Goal: Entertainment & Leisure: Browse casually

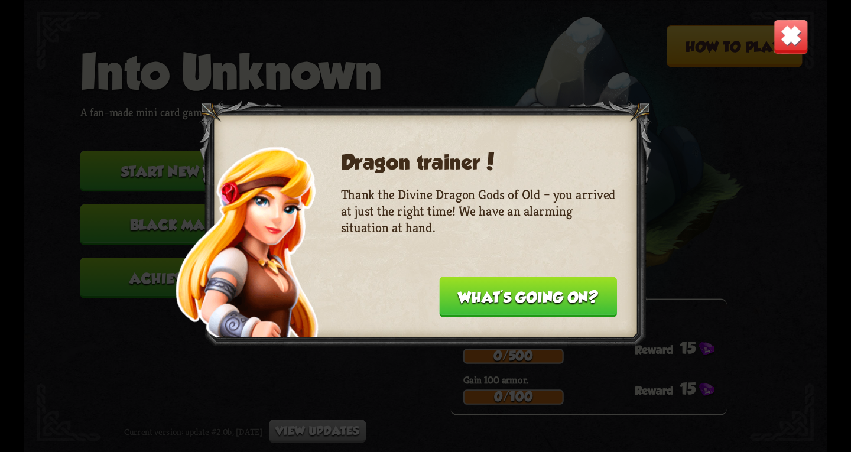
click at [520, 295] on button "What's going on?" at bounding box center [528, 296] width 178 height 41
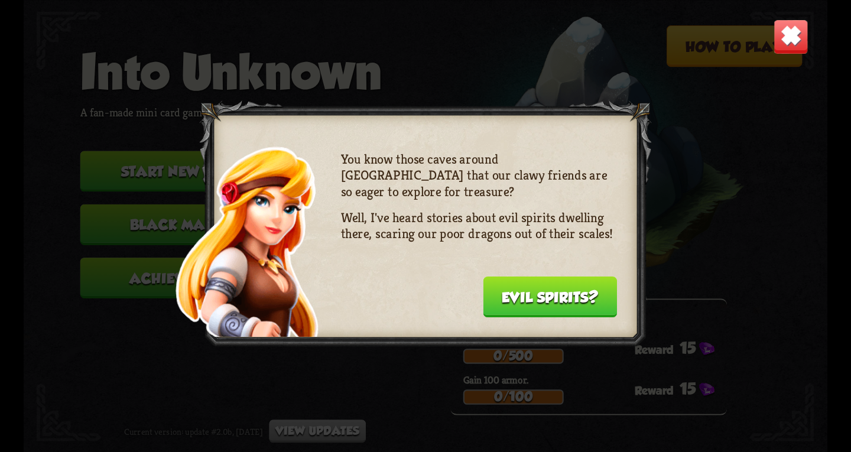
click at [520, 294] on button "Evil spirits?" at bounding box center [550, 296] width 134 height 41
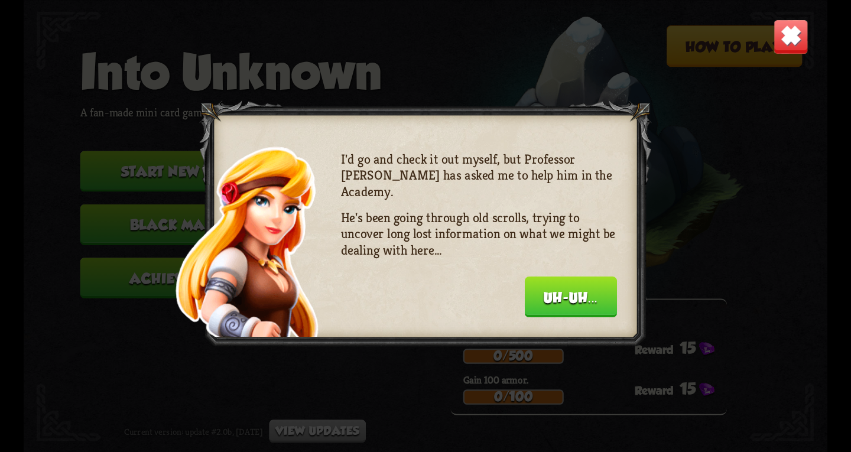
click at [520, 294] on div "I'd go and check it out myself, but Professor [PERSON_NAME] has asked me to hel…" at bounding box center [479, 232] width 276 height 163
click at [546, 286] on button "Uh-uh..." at bounding box center [571, 296] width 92 height 41
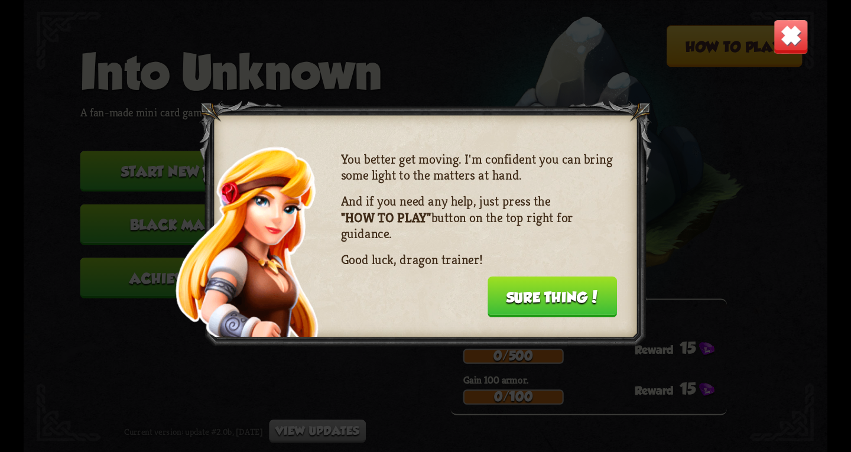
click at [546, 286] on button "Sure thing!" at bounding box center [551, 296] width 129 height 41
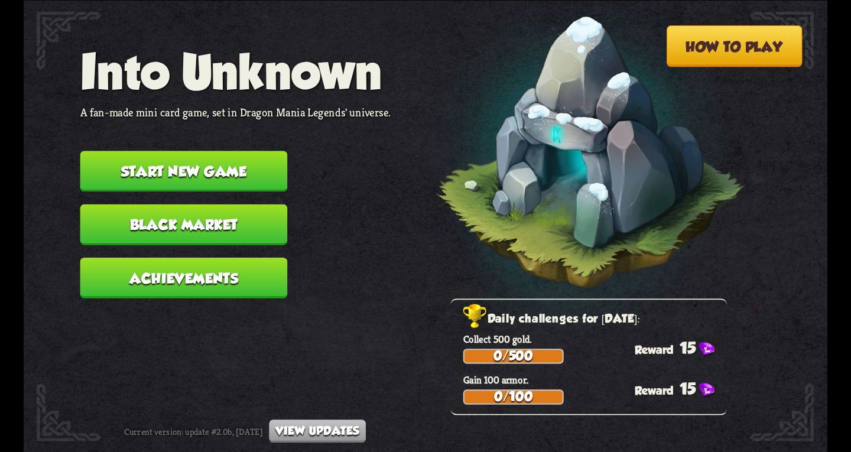
click at [200, 164] on button "Start new game" at bounding box center [183, 171] width 207 height 41
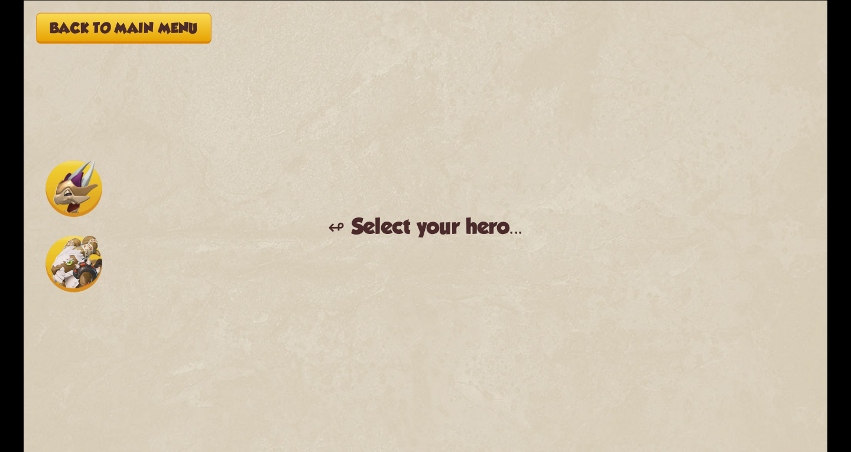
click at [70, 193] on img at bounding box center [73, 188] width 57 height 57
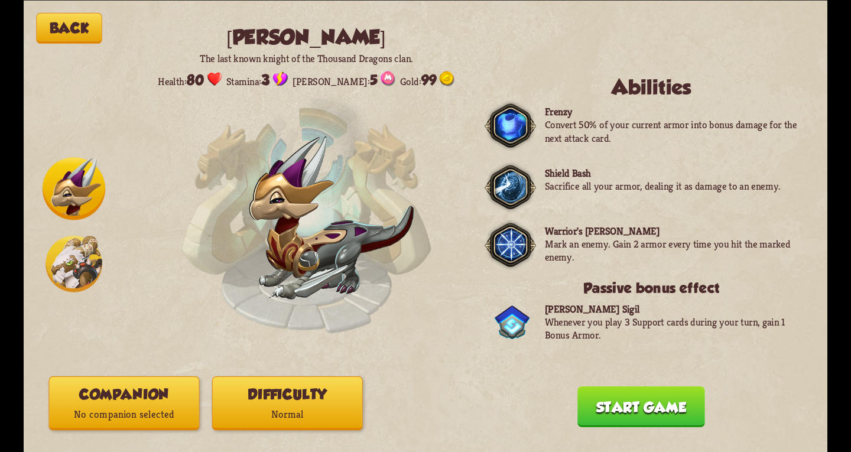
click at [76, 253] on img at bounding box center [73, 263] width 57 height 57
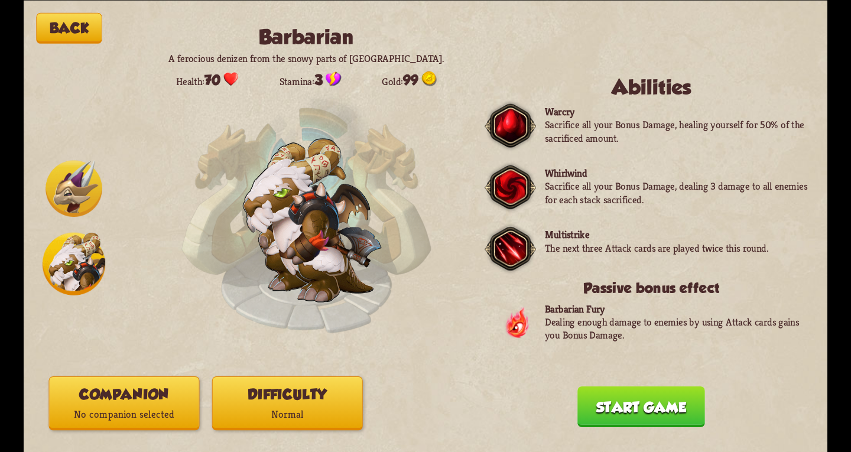
click at [69, 178] on img at bounding box center [73, 188] width 57 height 57
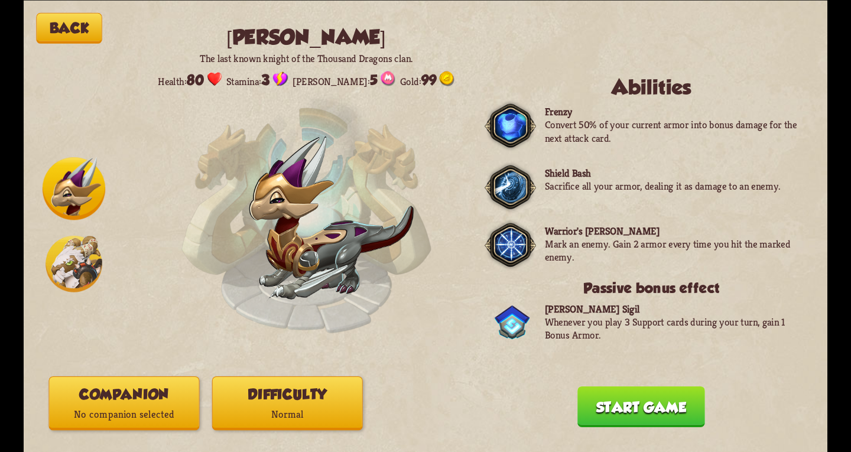
click at [143, 414] on p "No companion selected" at bounding box center [124, 414] width 149 height 20
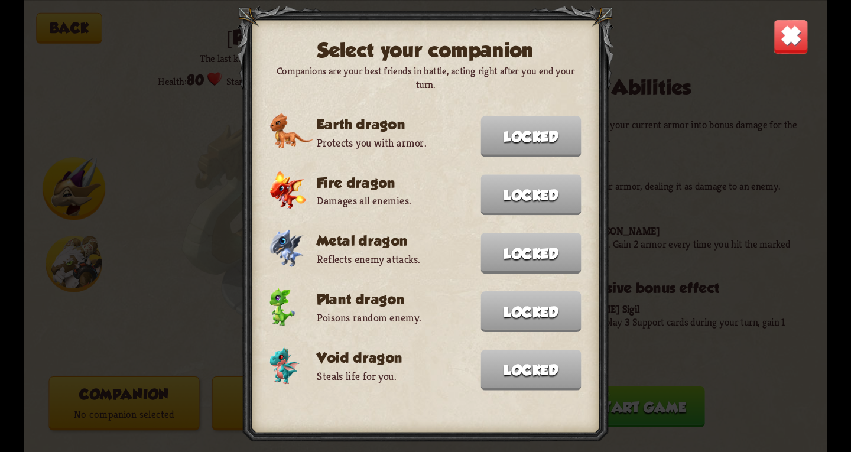
click at [781, 33] on img at bounding box center [790, 36] width 35 height 35
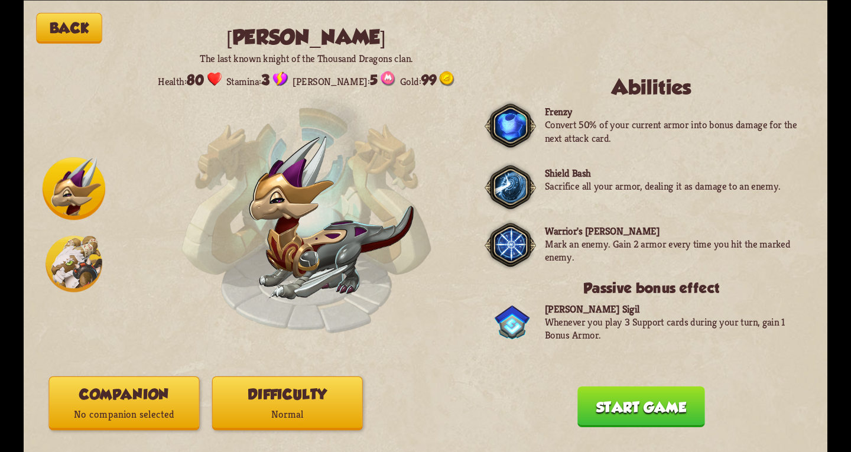
click at [657, 404] on button "Start game" at bounding box center [641, 406] width 128 height 41
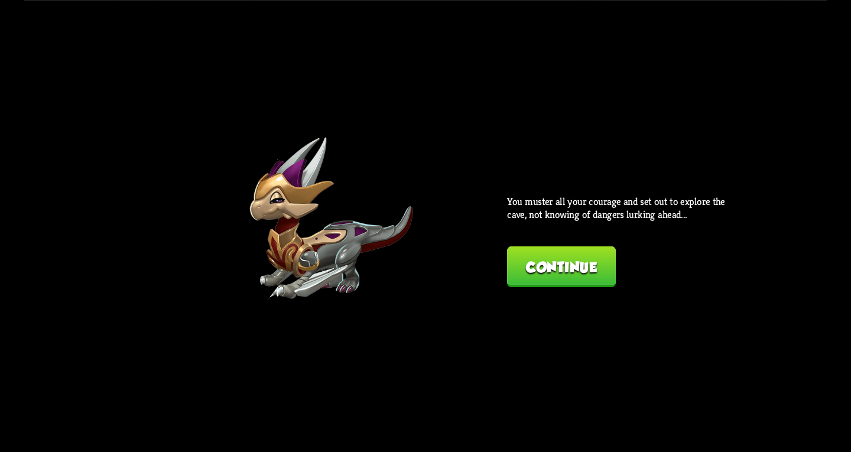
click at [543, 261] on button "Continue" at bounding box center [561, 266] width 109 height 41
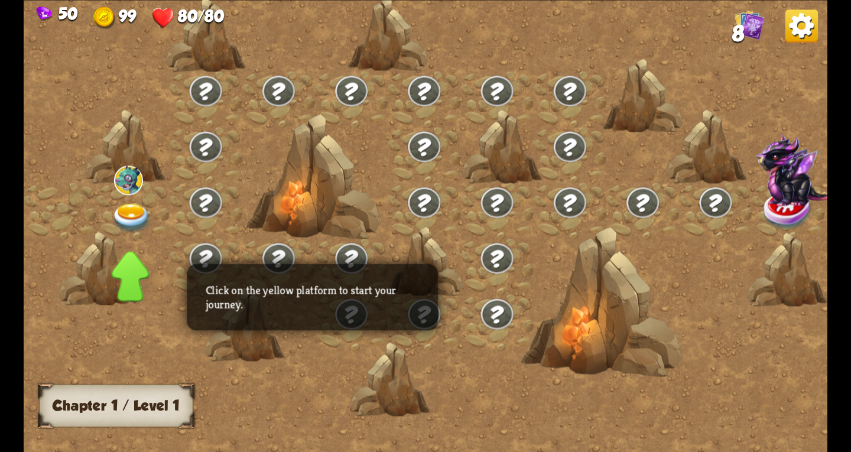
click at [131, 208] on img at bounding box center [132, 218] width 40 height 30
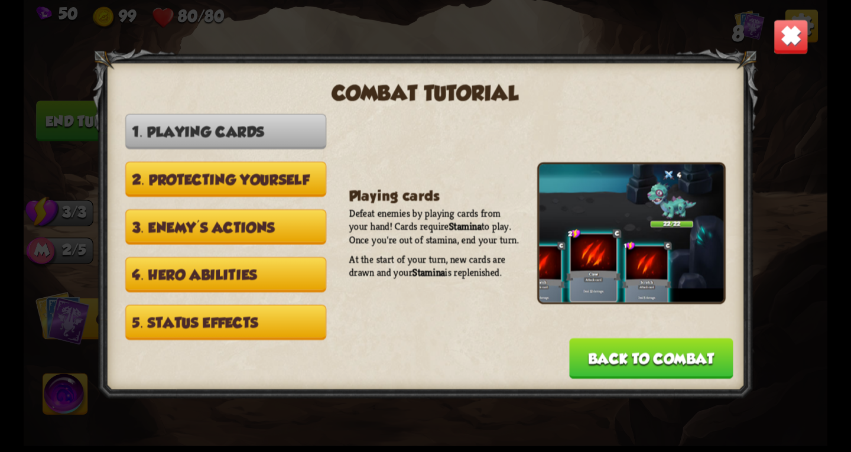
click at [638, 357] on button "Back to combat" at bounding box center [651, 358] width 164 height 41
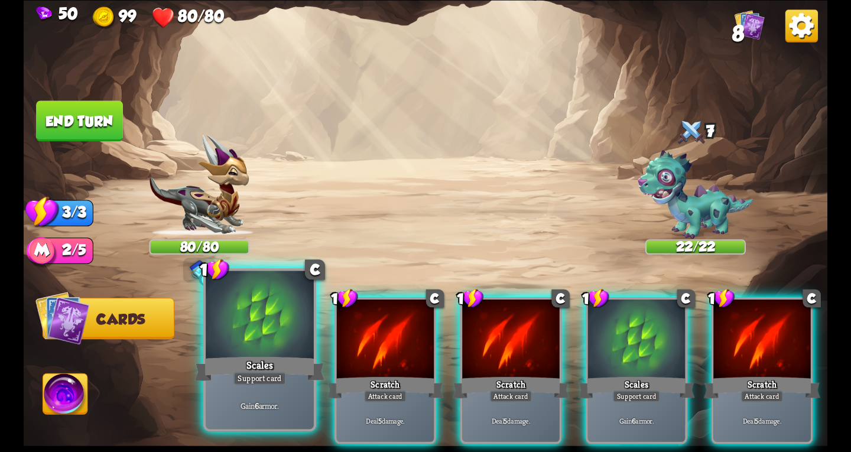
click at [292, 334] on div at bounding box center [260, 316] width 108 height 91
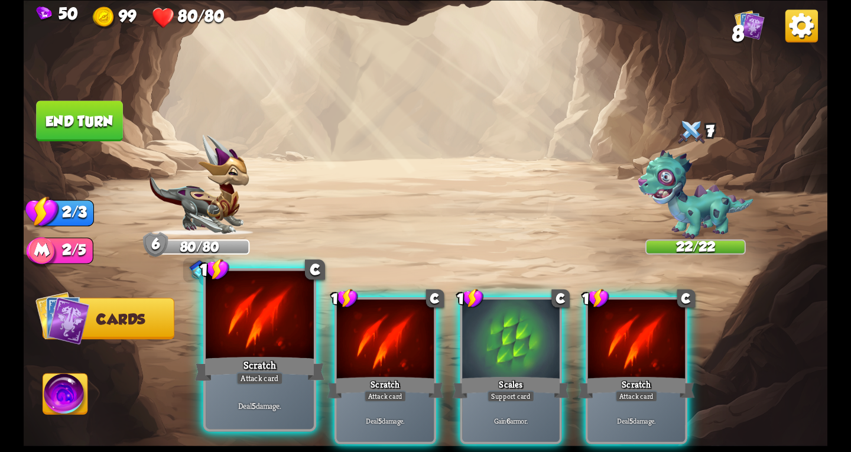
click at [297, 331] on div at bounding box center [260, 316] width 108 height 91
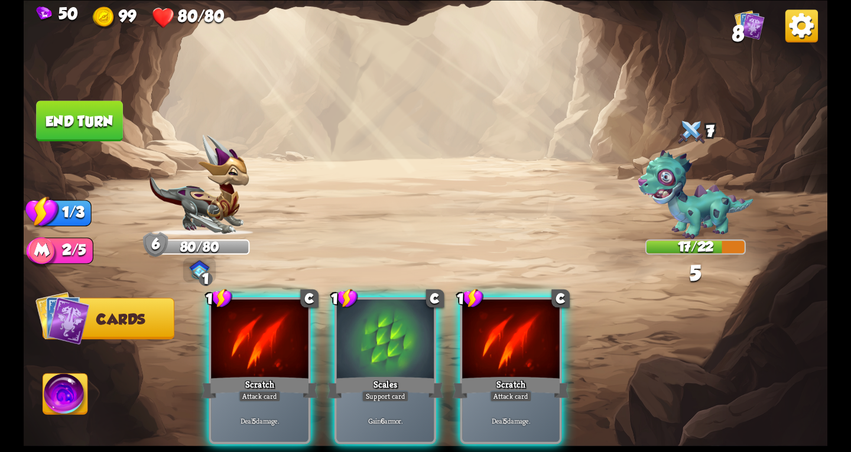
click at [297, 331] on div at bounding box center [259, 340] width 97 height 82
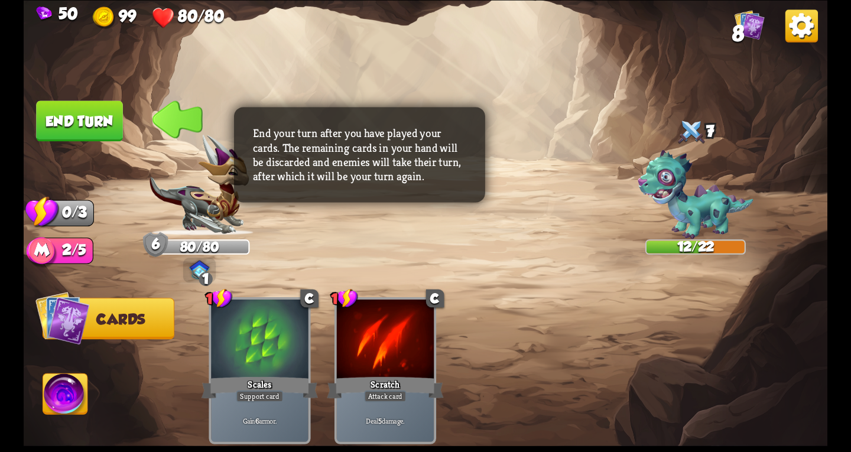
click at [74, 111] on button "End turn" at bounding box center [79, 120] width 87 height 41
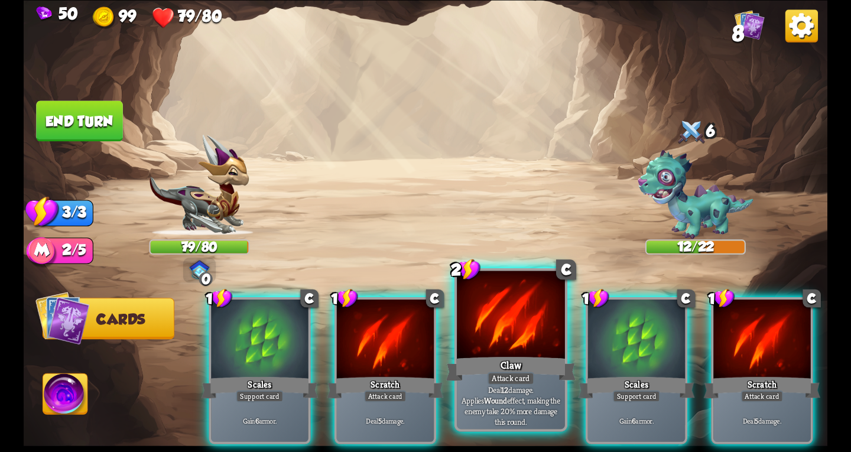
click at [474, 323] on div at bounding box center [511, 316] width 108 height 91
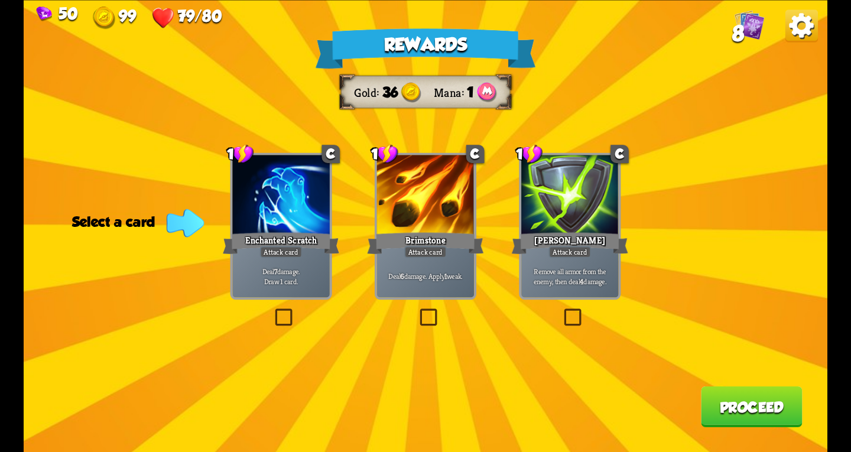
click at [272, 311] on label at bounding box center [272, 311] width 0 height 0
click at [0, 0] on input "checkbox" at bounding box center [0, 0] width 0 height 0
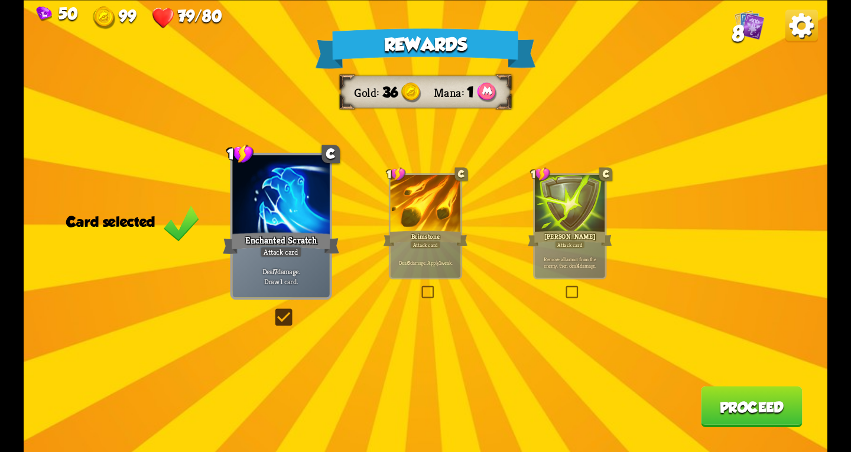
click at [745, 411] on button "Proceed" at bounding box center [752, 406] width 102 height 41
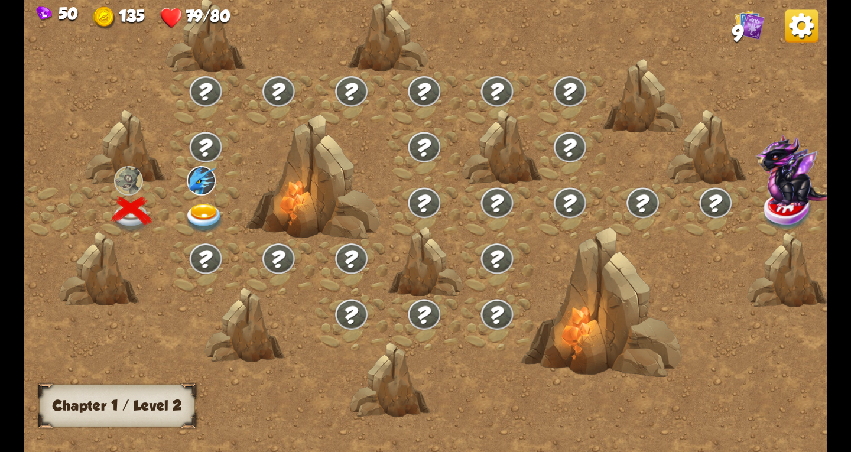
click at [202, 208] on img at bounding box center [204, 218] width 40 height 30
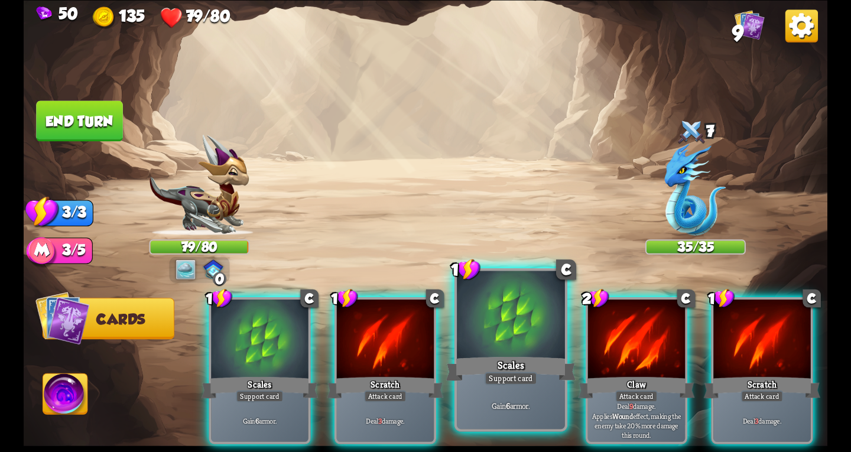
click at [480, 355] on div "Scales" at bounding box center [510, 368] width 129 height 29
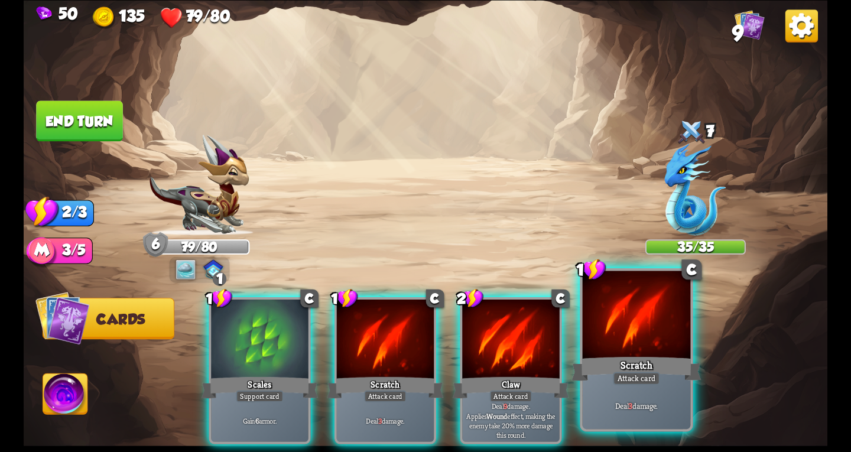
click at [600, 361] on div "Scratch" at bounding box center [635, 368] width 129 height 29
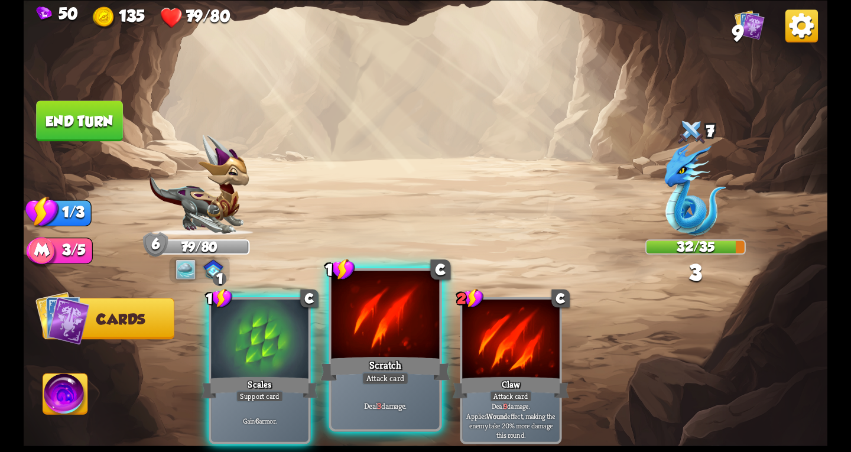
click at [408, 365] on div "Scratch" at bounding box center [384, 368] width 129 height 29
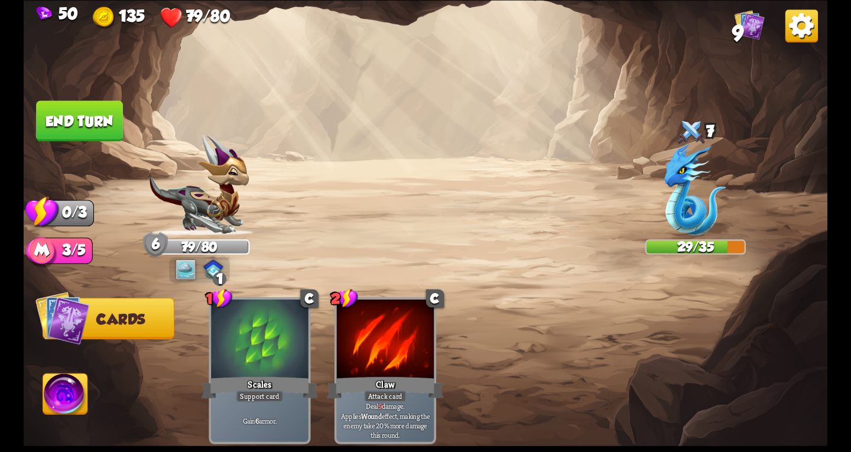
click at [105, 122] on button "End turn" at bounding box center [79, 120] width 87 height 41
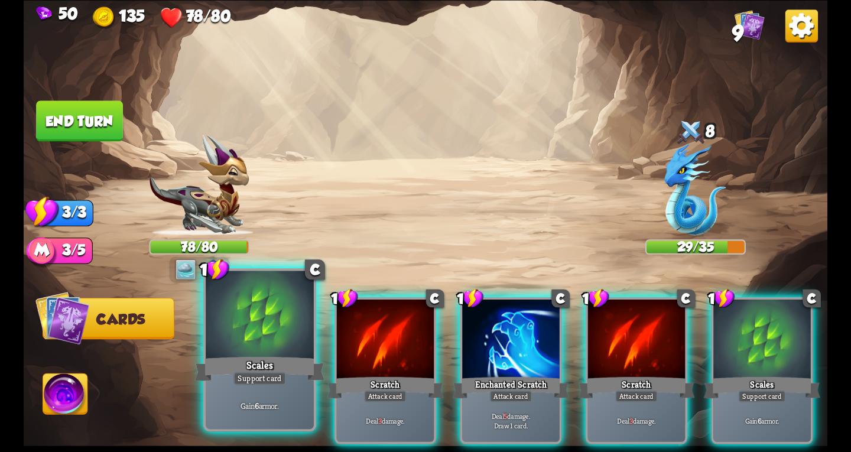
click at [279, 367] on div "Scales" at bounding box center [259, 368] width 129 height 29
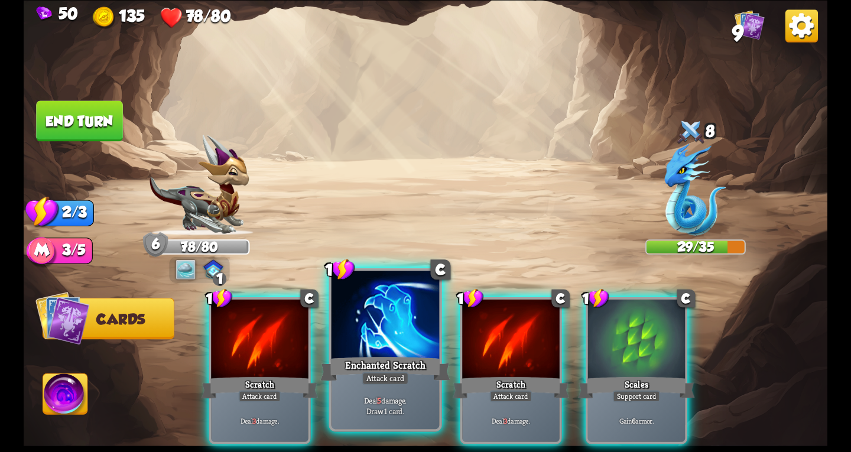
click at [362, 367] on div "Enchanted Scratch" at bounding box center [384, 368] width 129 height 29
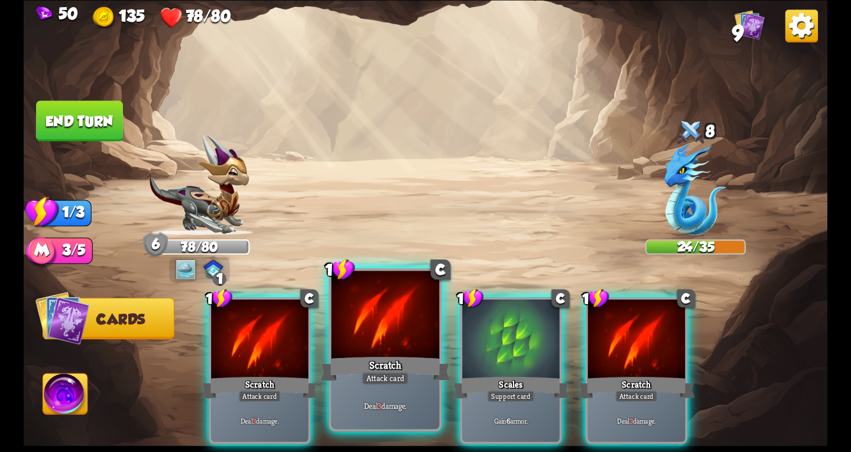
click at [363, 367] on div "Scratch" at bounding box center [384, 368] width 129 height 29
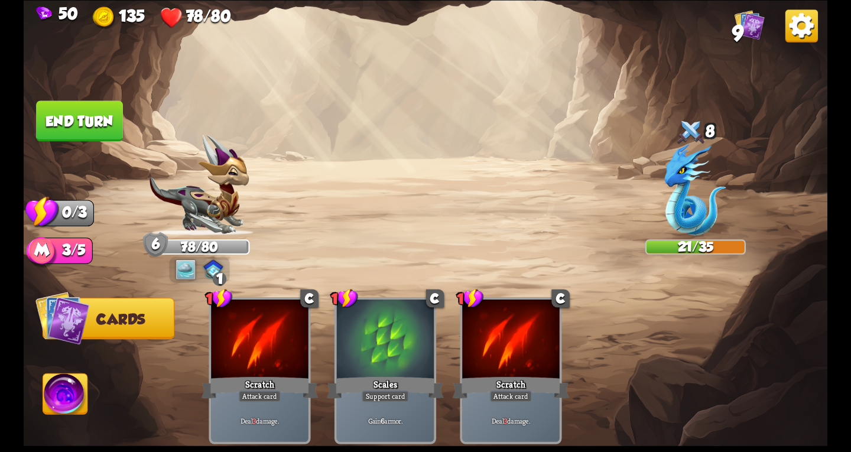
click at [90, 121] on button "End turn" at bounding box center [79, 120] width 87 height 41
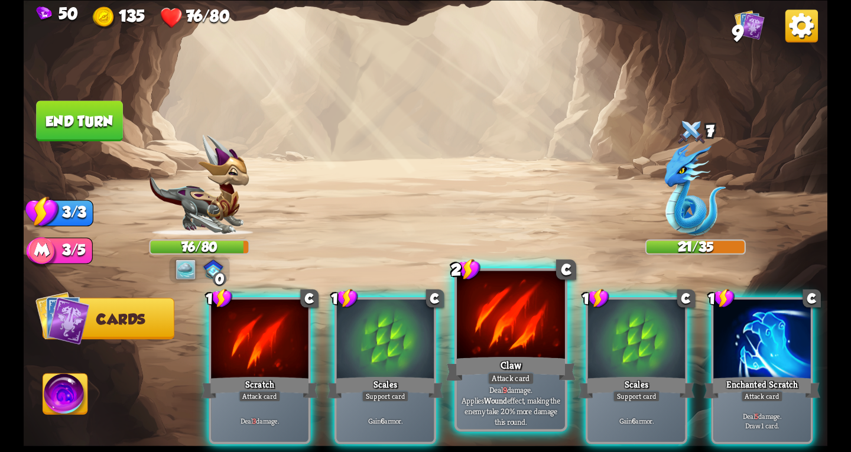
click at [483, 382] on div "Claw" at bounding box center [510, 368] width 129 height 29
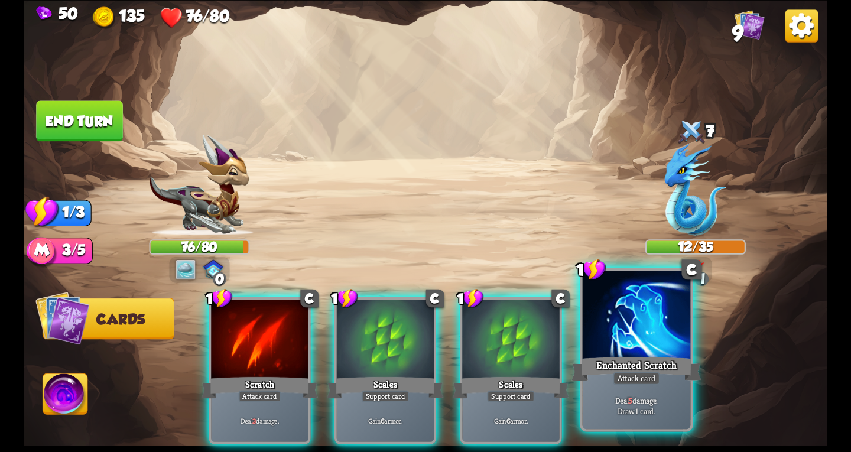
click at [621, 379] on div "Attack card" at bounding box center [636, 378] width 47 height 13
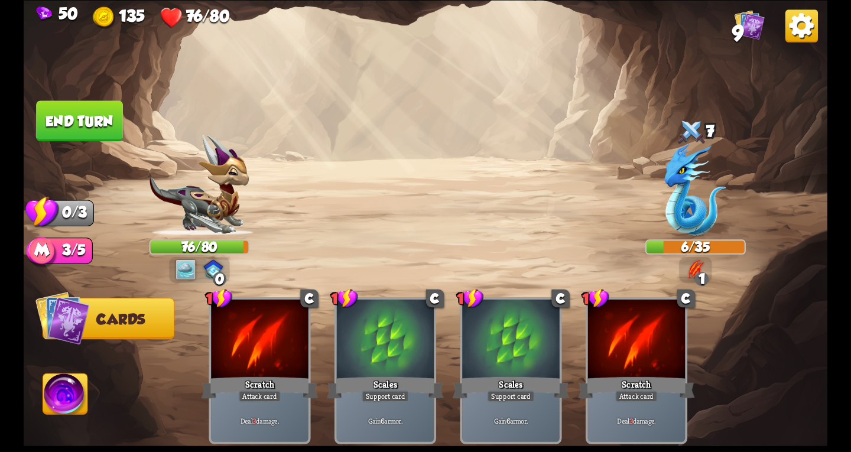
click at [77, 119] on button "End turn" at bounding box center [79, 120] width 87 height 41
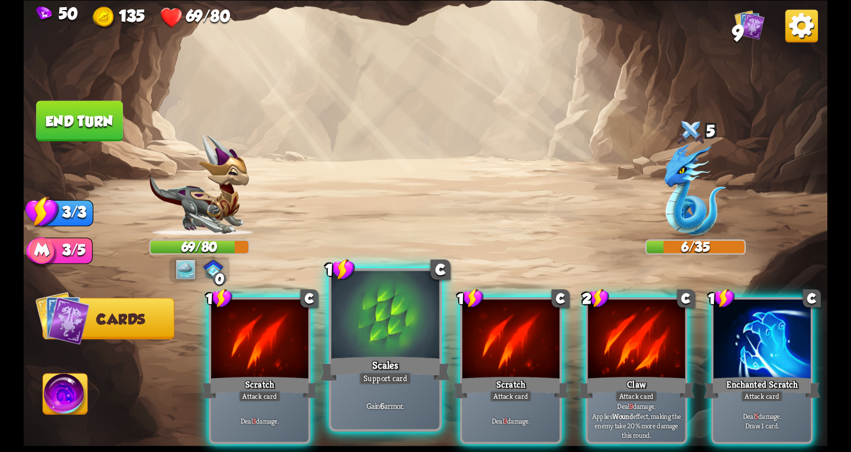
click at [399, 359] on div "Scales" at bounding box center [384, 368] width 129 height 29
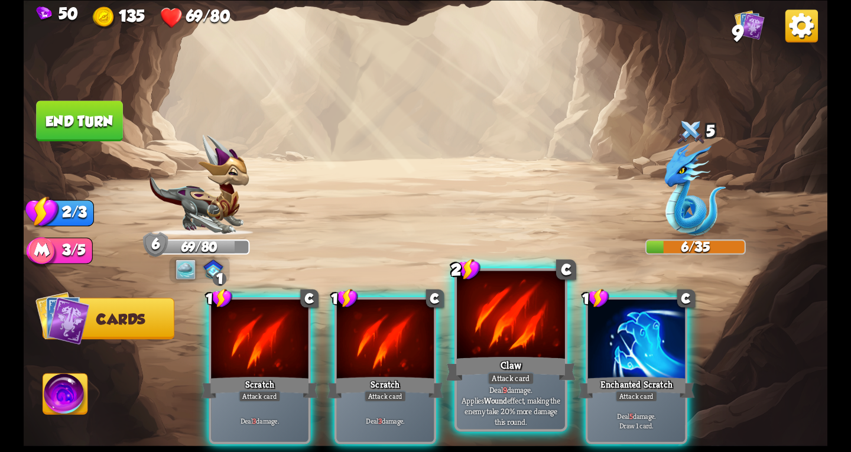
click at [488, 367] on div "Claw" at bounding box center [510, 368] width 129 height 29
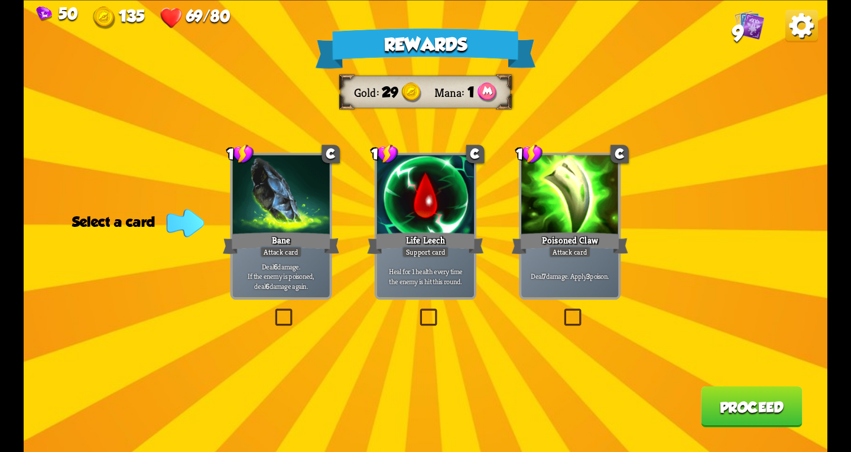
click at [272, 311] on label at bounding box center [272, 311] width 0 height 0
click at [0, 0] on input "checkbox" at bounding box center [0, 0] width 0 height 0
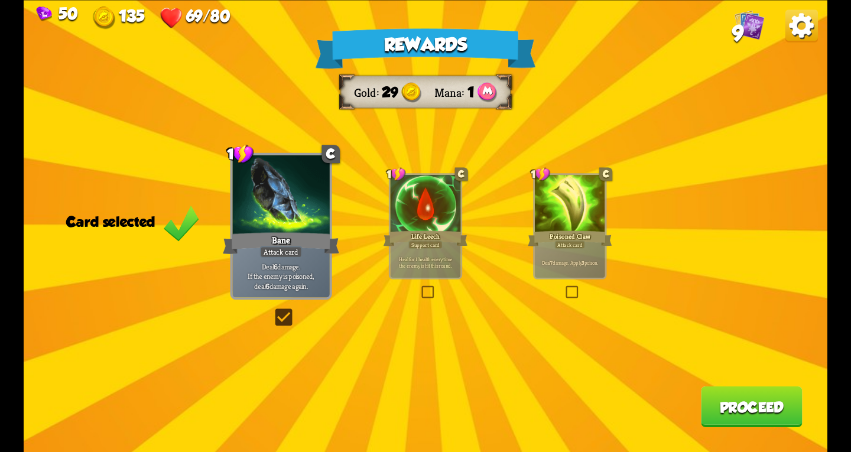
click at [746, 402] on button "Proceed" at bounding box center [752, 406] width 102 height 41
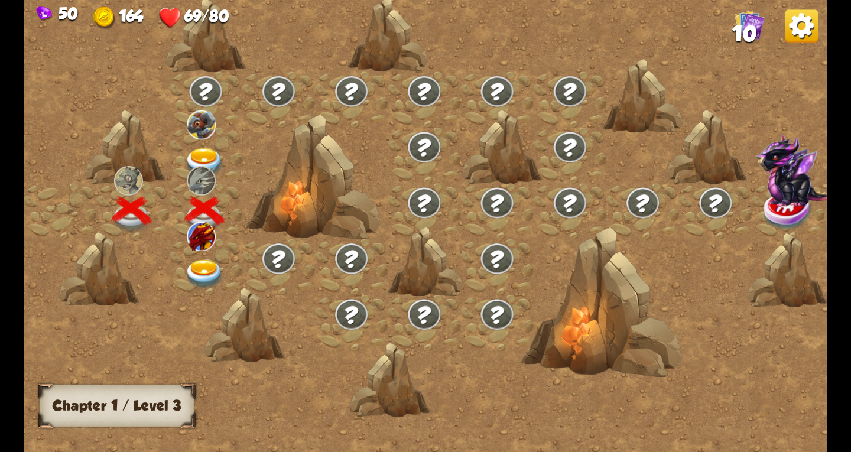
click at [204, 269] on img at bounding box center [204, 274] width 40 height 30
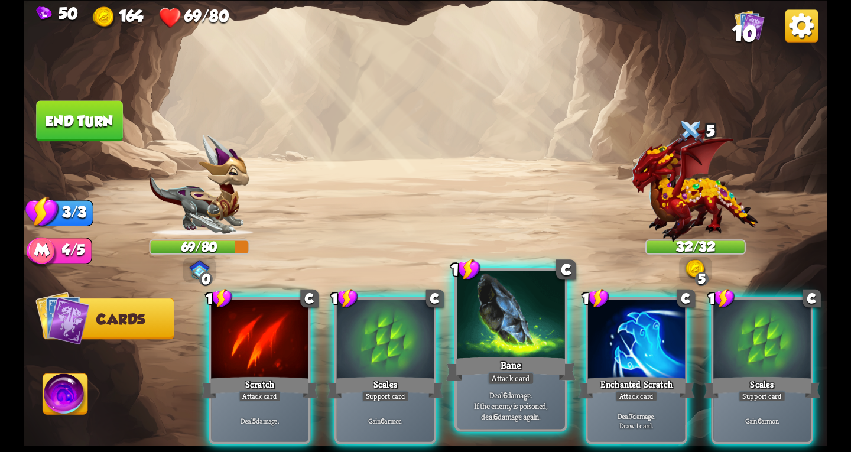
click at [494, 337] on div at bounding box center [511, 316] width 108 height 91
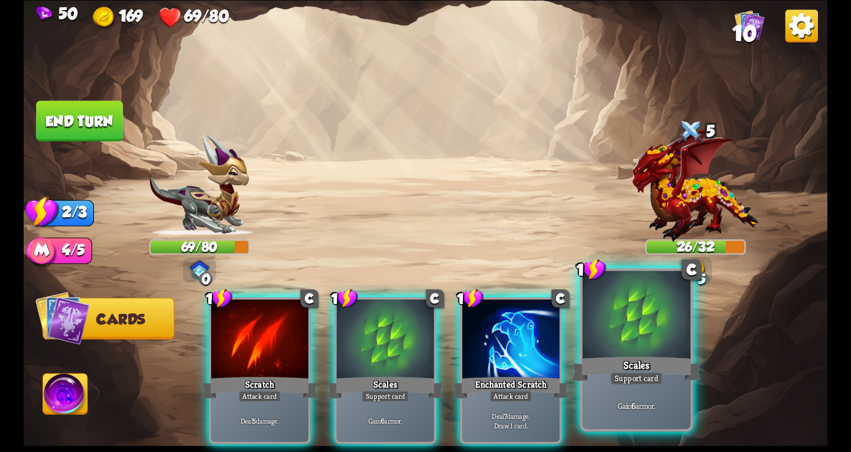
click at [610, 349] on div at bounding box center [637, 316] width 108 height 91
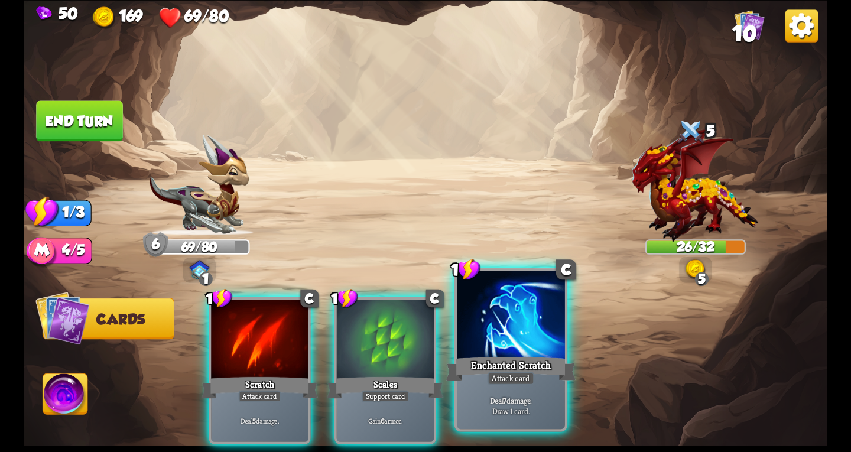
click at [518, 350] on div at bounding box center [511, 316] width 108 height 91
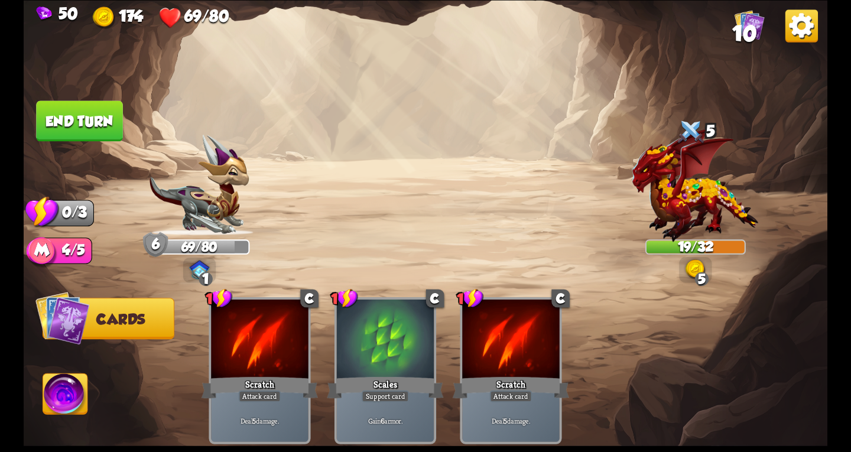
click at [86, 113] on button "End turn" at bounding box center [79, 120] width 87 height 41
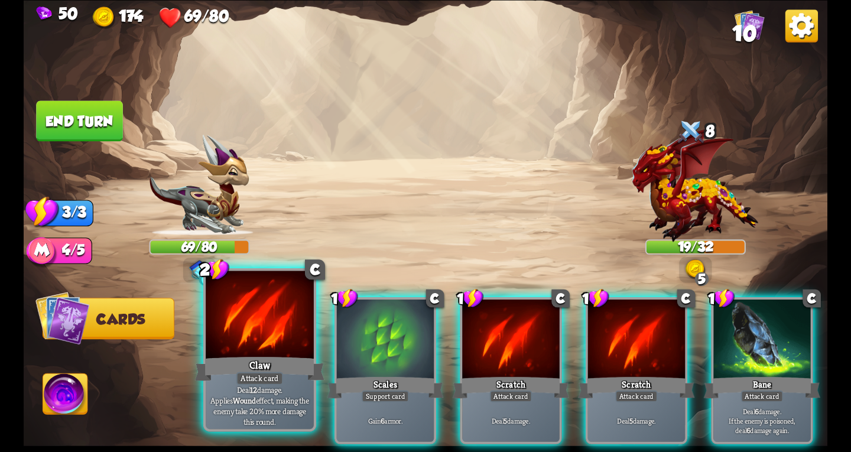
click at [261, 333] on div at bounding box center [260, 316] width 108 height 91
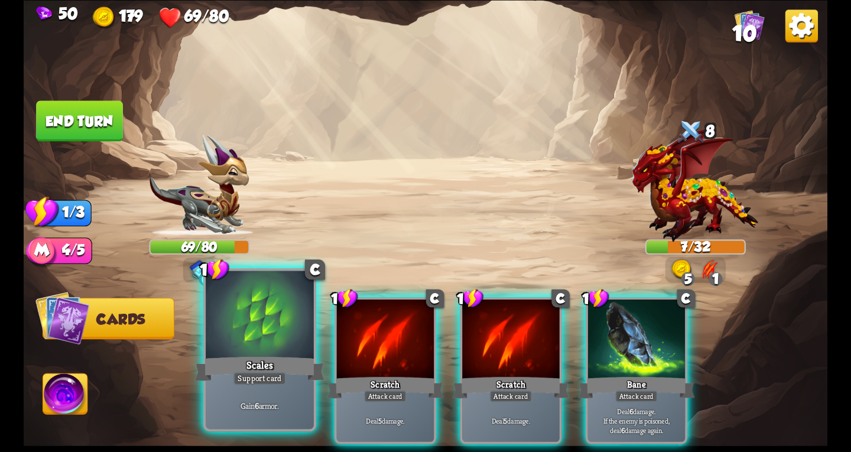
click at [285, 360] on div "Scales" at bounding box center [259, 368] width 129 height 29
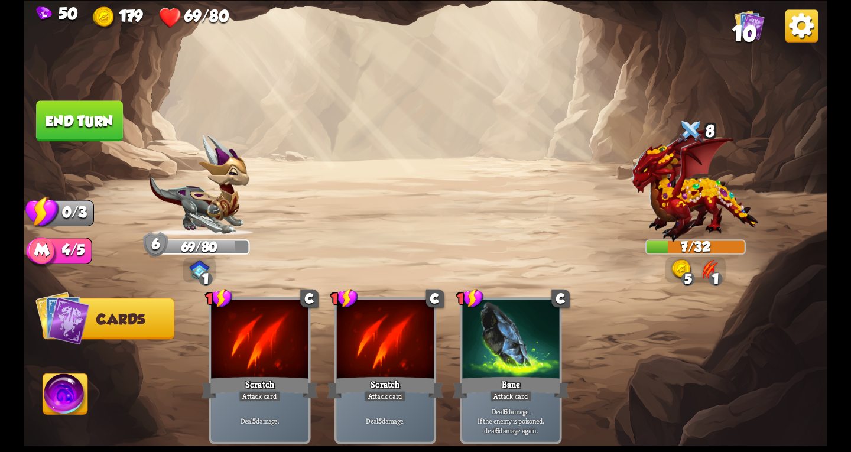
click at [74, 111] on button "End turn" at bounding box center [79, 120] width 87 height 41
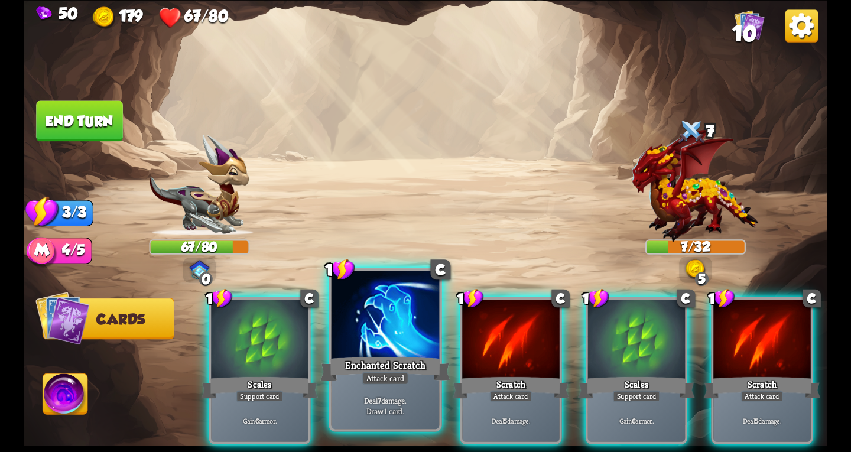
click at [383, 335] on div at bounding box center [385, 316] width 108 height 91
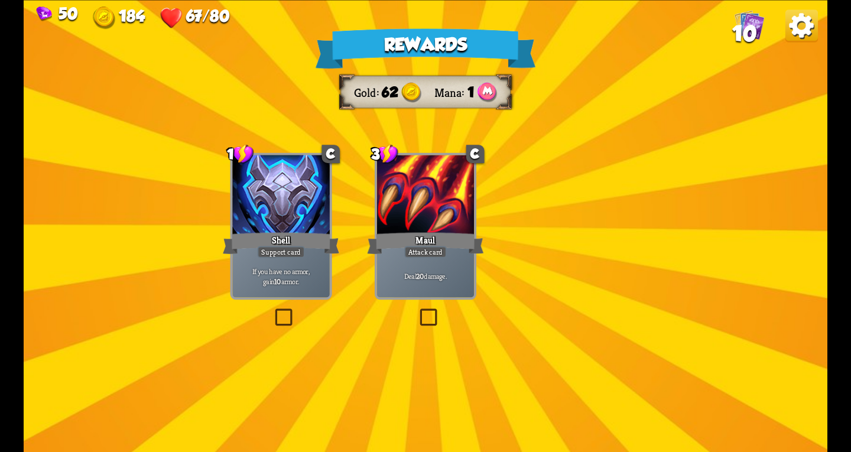
click at [439, 236] on div "Rewards Gold 62 Mana 1 Select a card 1 C Shell Support card If you have no armo…" at bounding box center [425, 226] width 803 height 452
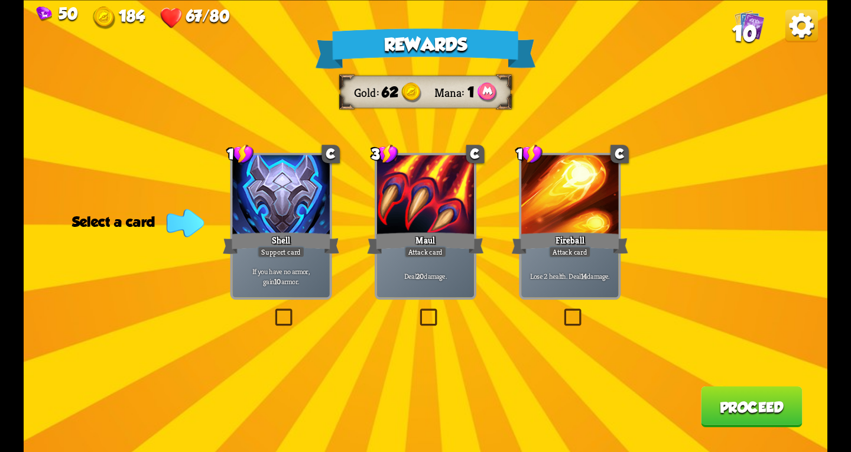
click at [417, 311] on label at bounding box center [417, 311] width 0 height 0
click at [0, 0] on input "checkbox" at bounding box center [0, 0] width 0 height 0
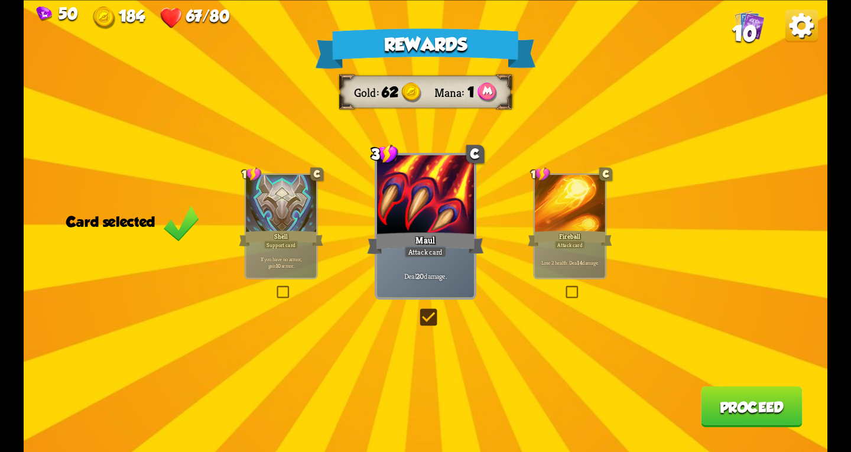
click at [734, 413] on button "Proceed" at bounding box center [752, 406] width 102 height 41
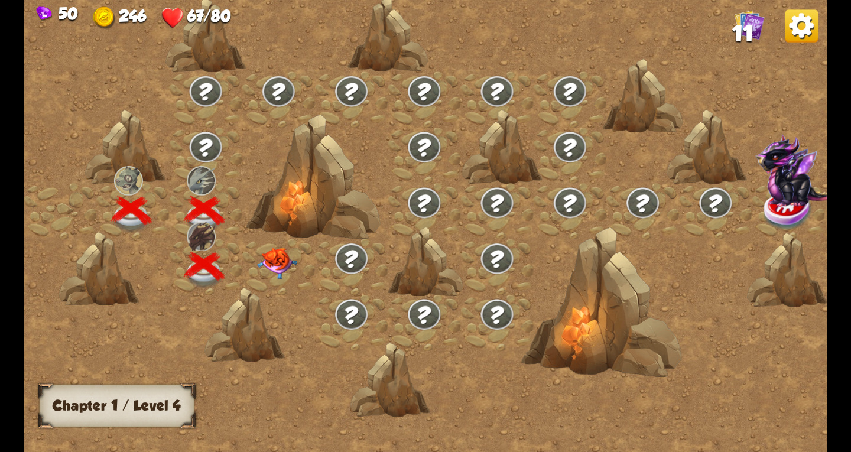
click at [279, 261] on img at bounding box center [277, 262] width 40 height 31
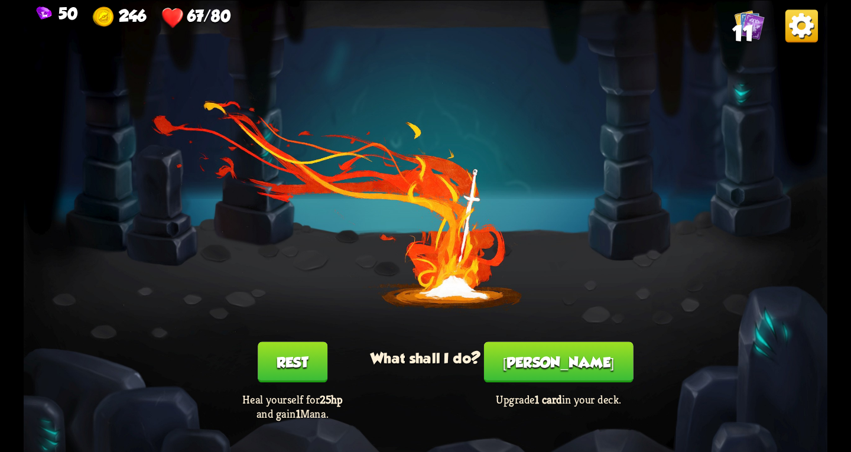
drag, startPoint x: 295, startPoint y: 356, endPoint x: 453, endPoint y: 333, distance: 159.5
click at [353, 276] on div "You feel rested! What shall I do? Rest Heal yourself for 25hp and gain 1 Mana. …" at bounding box center [425, 226] width 803 height 452
click at [558, 362] on button "[PERSON_NAME]" at bounding box center [558, 361] width 149 height 41
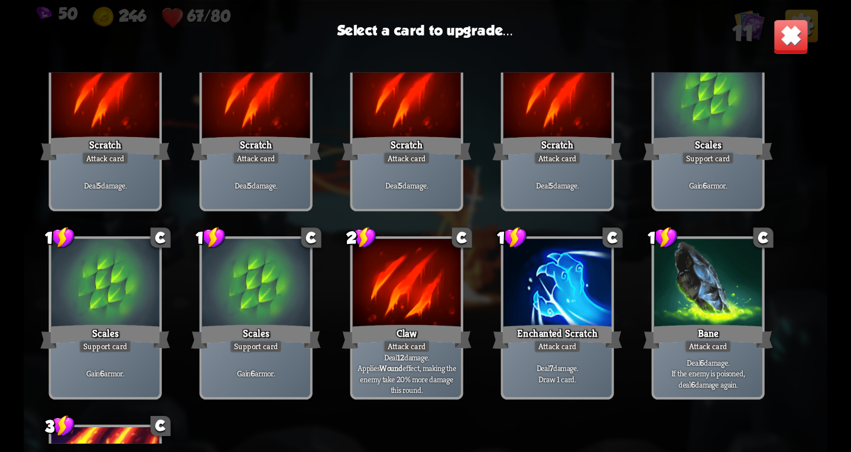
scroll to position [59, 0]
click at [548, 305] on div at bounding box center [557, 283] width 108 height 91
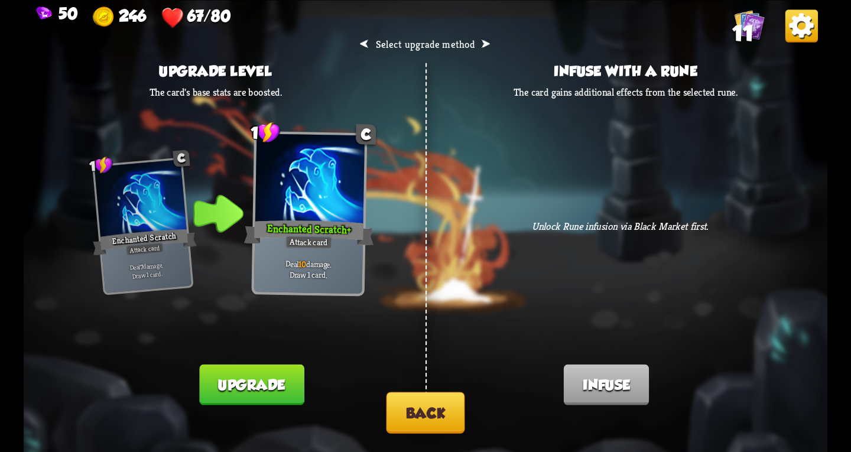
click at [437, 416] on button "Back" at bounding box center [425, 412] width 79 height 41
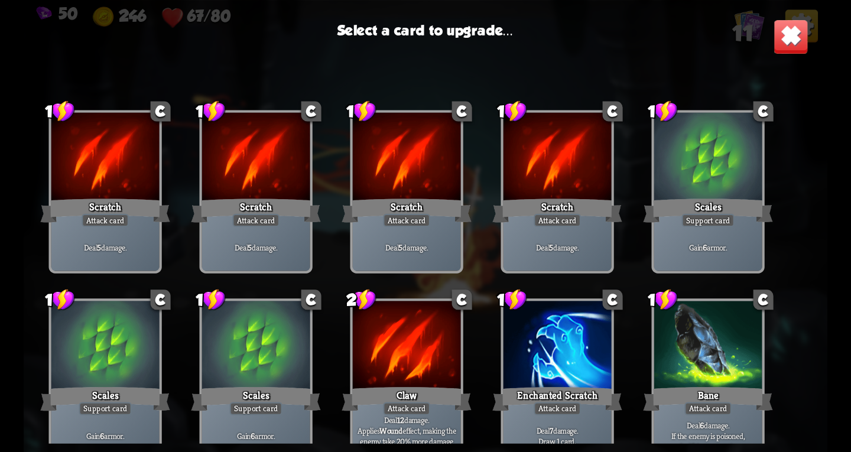
click at [226, 218] on div "Scratch" at bounding box center [255, 210] width 129 height 29
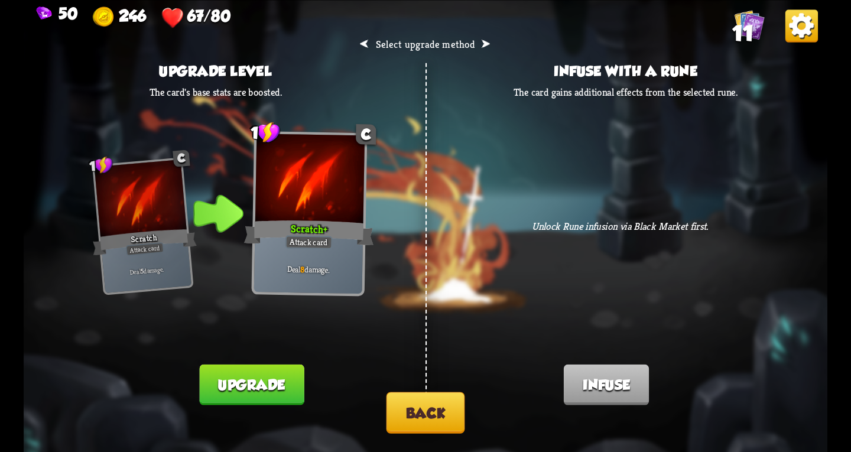
click at [235, 385] on button "Upgrade" at bounding box center [252, 384] width 105 height 41
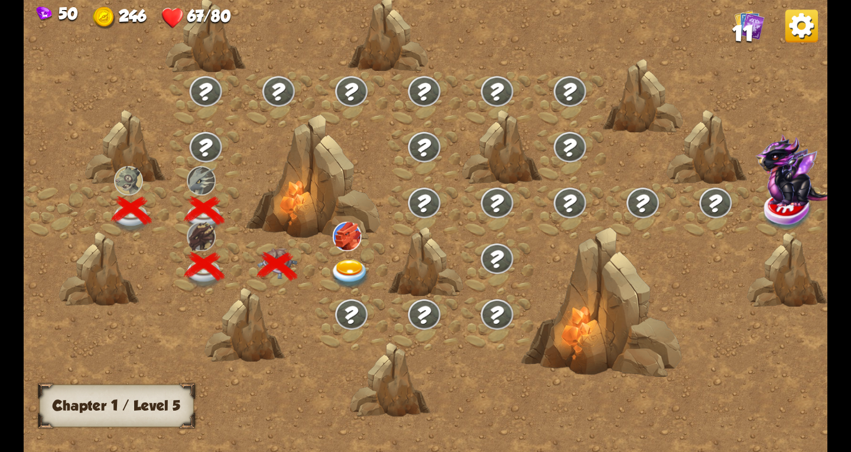
click at [352, 265] on img at bounding box center [350, 274] width 40 height 30
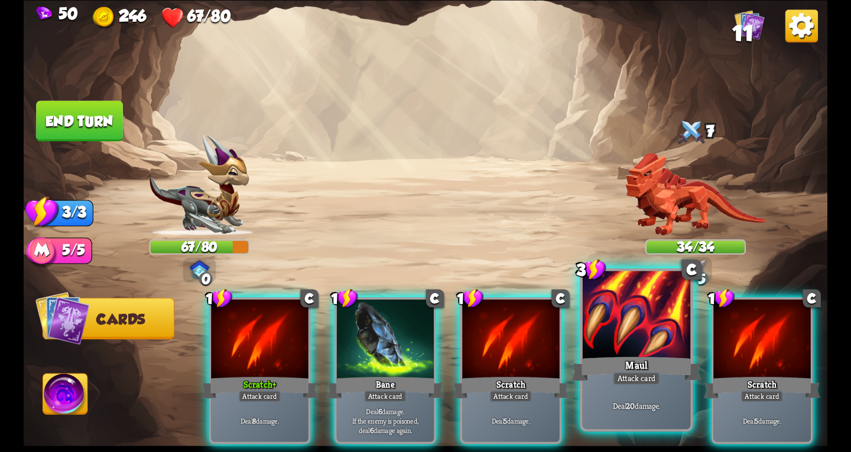
click at [588, 371] on div "Maul" at bounding box center [635, 368] width 129 height 29
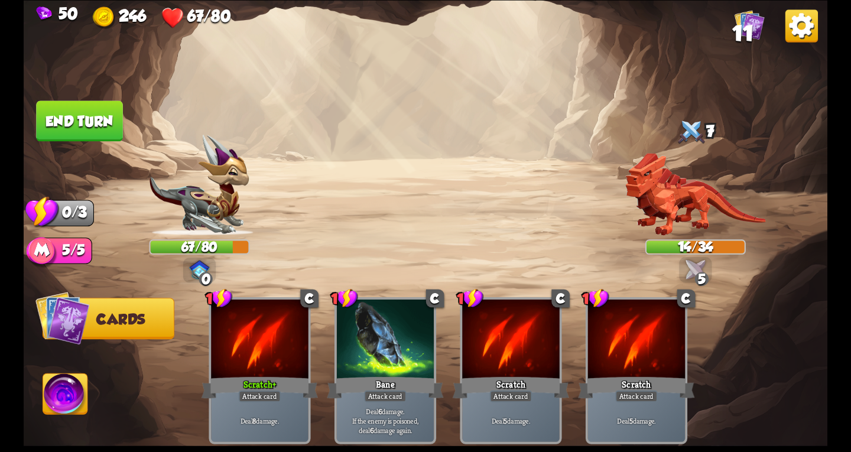
click at [87, 109] on button "End turn" at bounding box center [79, 120] width 87 height 41
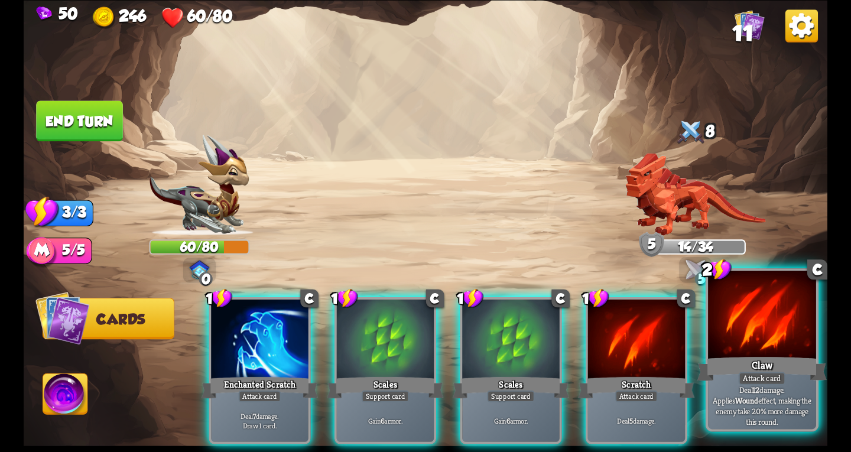
click at [718, 336] on div at bounding box center [762, 316] width 108 height 91
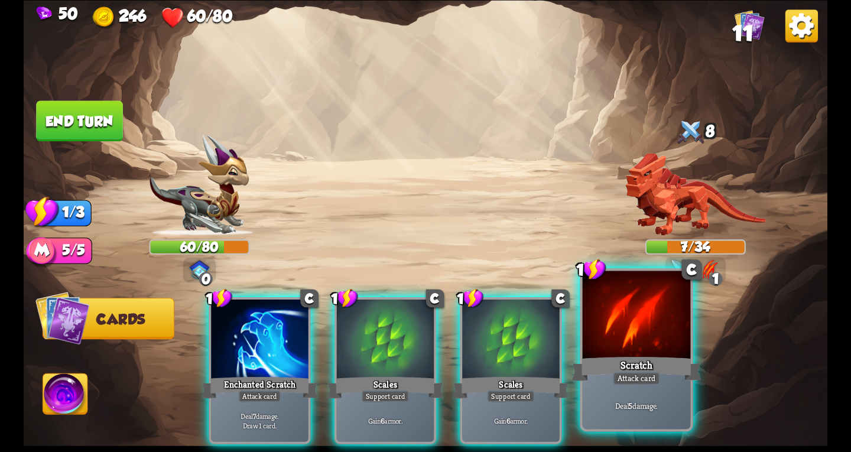
click at [613, 374] on div "Scratch" at bounding box center [635, 368] width 129 height 29
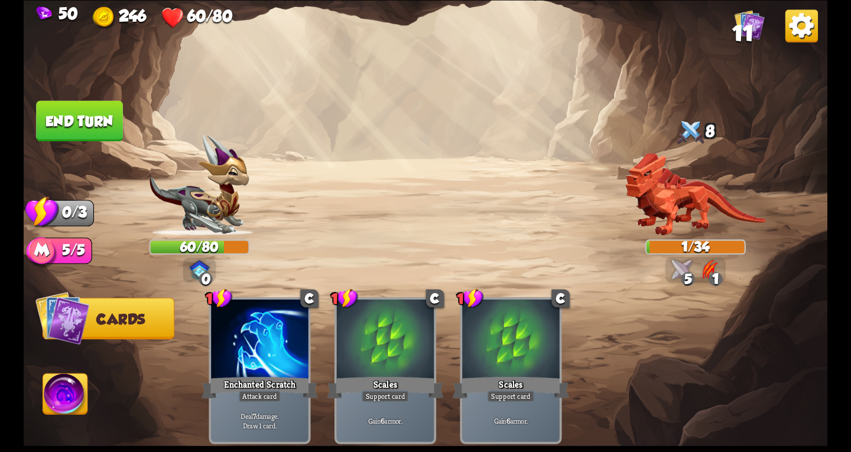
click at [79, 119] on button "End turn" at bounding box center [79, 120] width 87 height 41
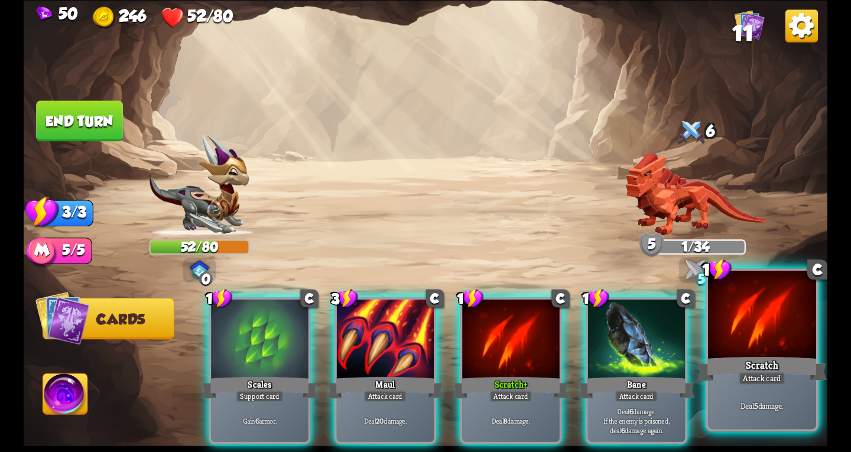
click at [740, 370] on div "Scratch" at bounding box center [761, 368] width 129 height 29
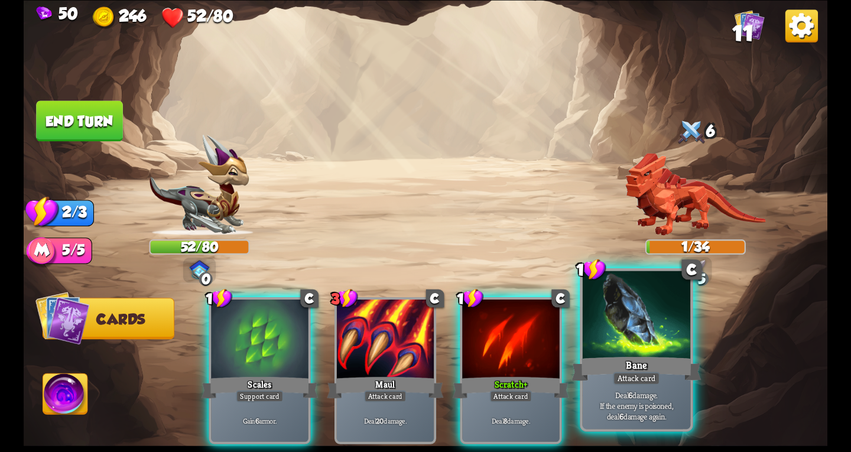
click at [609, 359] on div "Bane" at bounding box center [635, 368] width 129 height 29
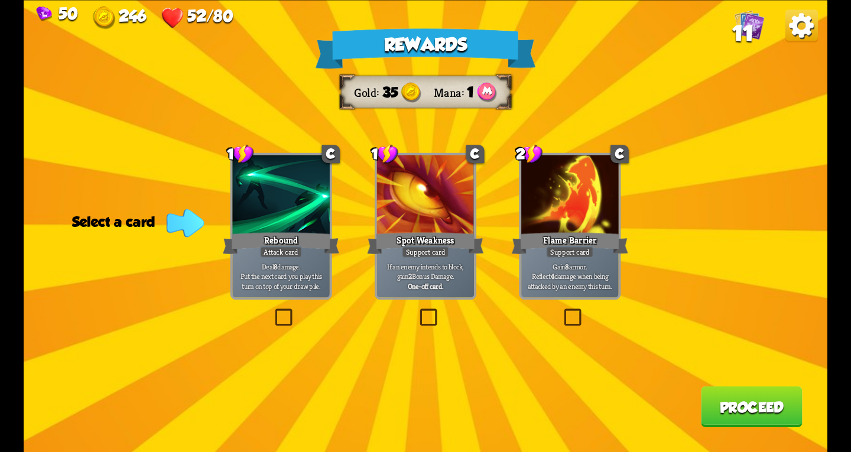
click at [561, 311] on label at bounding box center [561, 311] width 0 height 0
click at [0, 0] on input "checkbox" at bounding box center [0, 0] width 0 height 0
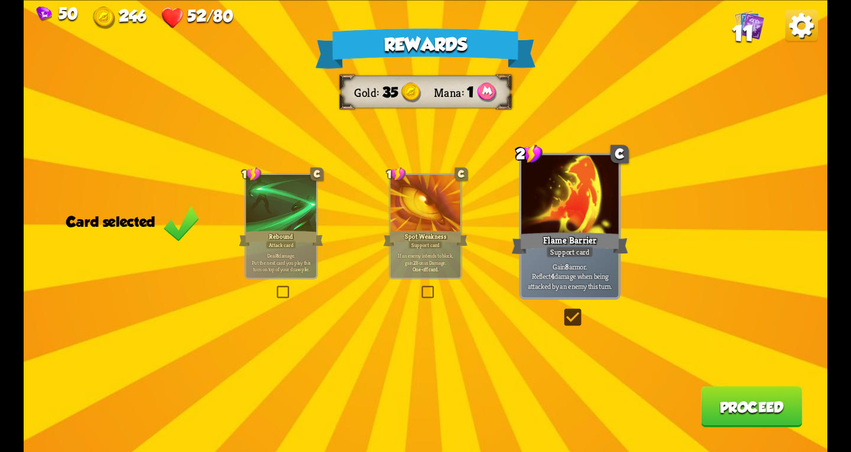
click at [561, 311] on label at bounding box center [561, 311] width 0 height 0
click at [0, 0] on input "checkbox" at bounding box center [0, 0] width 0 height 0
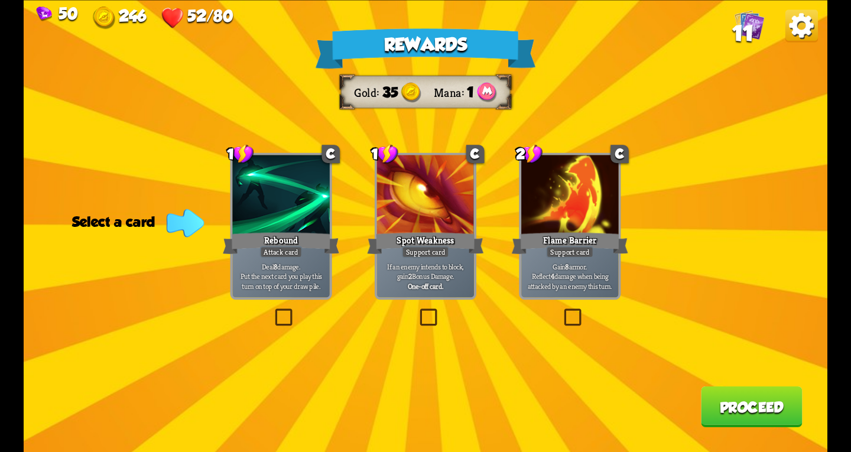
click at [272, 311] on label at bounding box center [272, 311] width 0 height 0
click at [0, 0] on input "checkbox" at bounding box center [0, 0] width 0 height 0
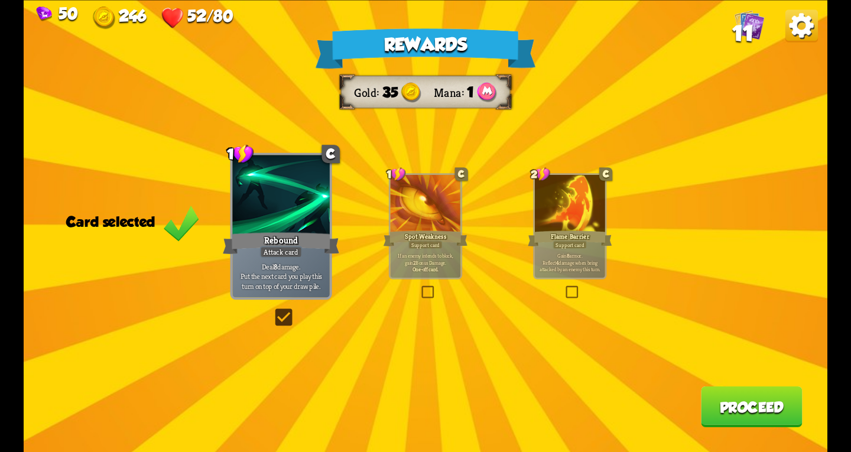
click at [733, 397] on button "Proceed" at bounding box center [752, 406] width 102 height 41
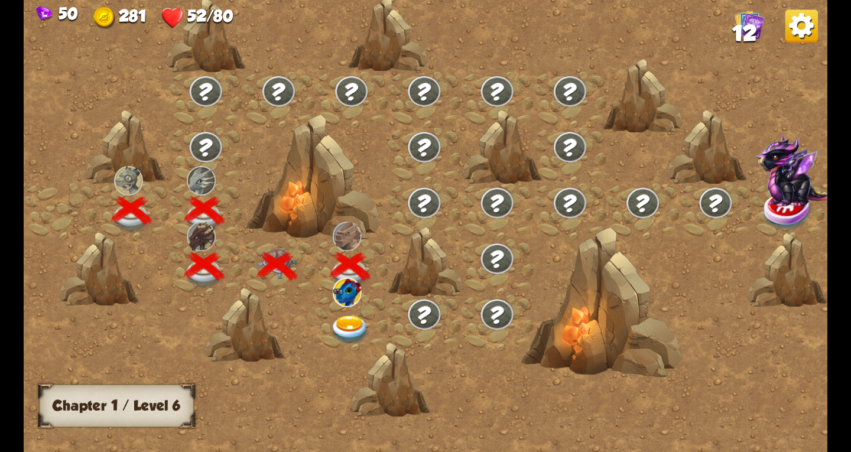
click at [346, 325] on img at bounding box center [350, 330] width 40 height 30
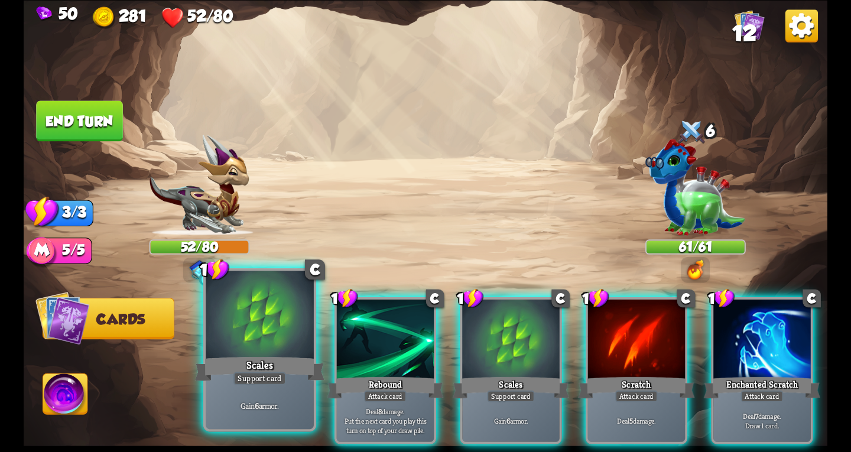
click at [288, 340] on div at bounding box center [260, 316] width 108 height 91
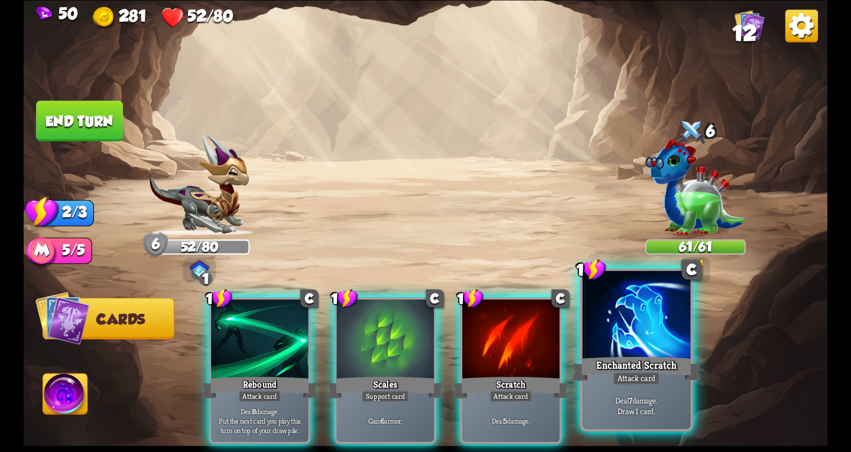
click at [601, 347] on div at bounding box center [637, 316] width 108 height 91
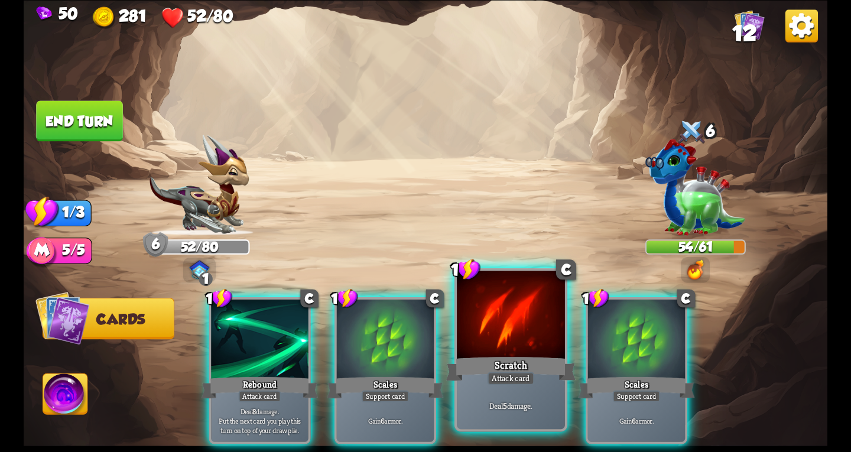
click at [507, 345] on div at bounding box center [511, 316] width 108 height 91
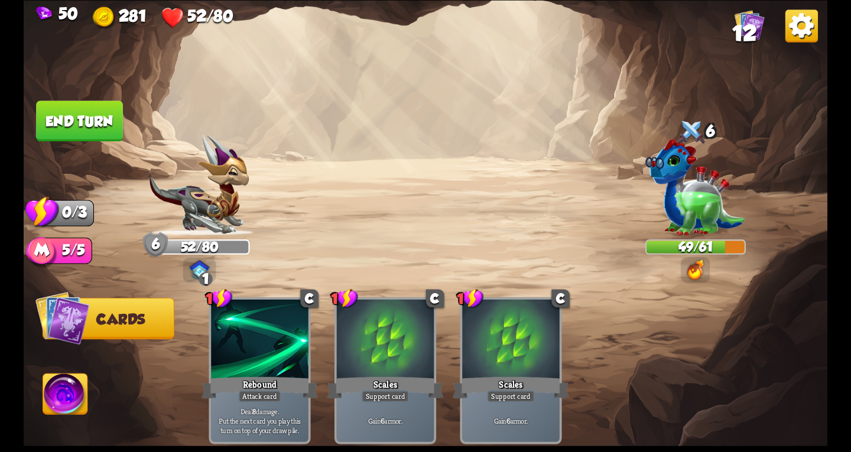
drag, startPoint x: 82, startPoint y: 121, endPoint x: 88, endPoint y: 132, distance: 13.0
click at [82, 122] on button "End turn" at bounding box center [79, 120] width 87 height 41
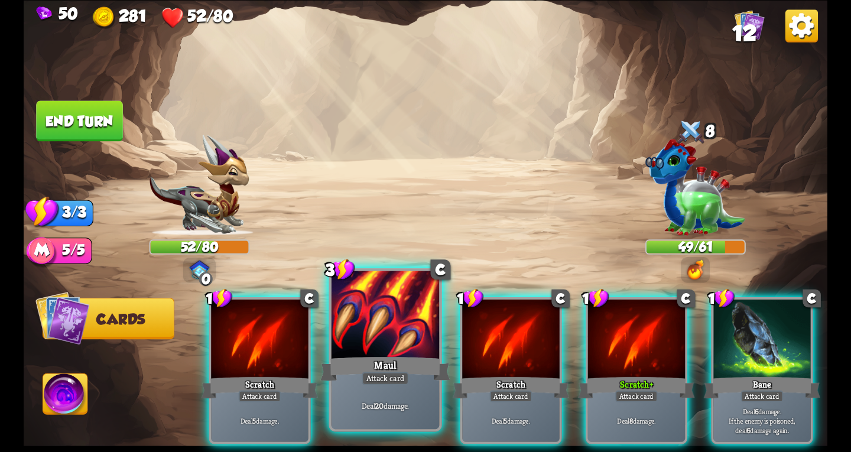
click at [379, 353] on div at bounding box center [385, 316] width 108 height 91
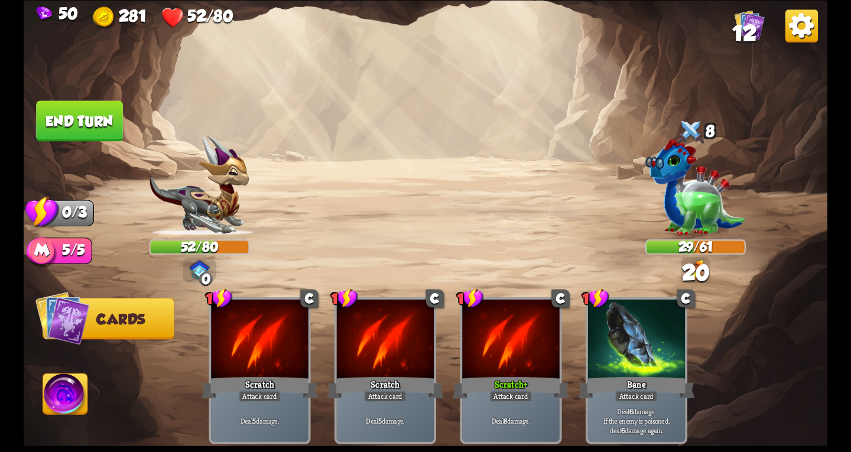
click at [72, 112] on button "End turn" at bounding box center [79, 120] width 87 height 41
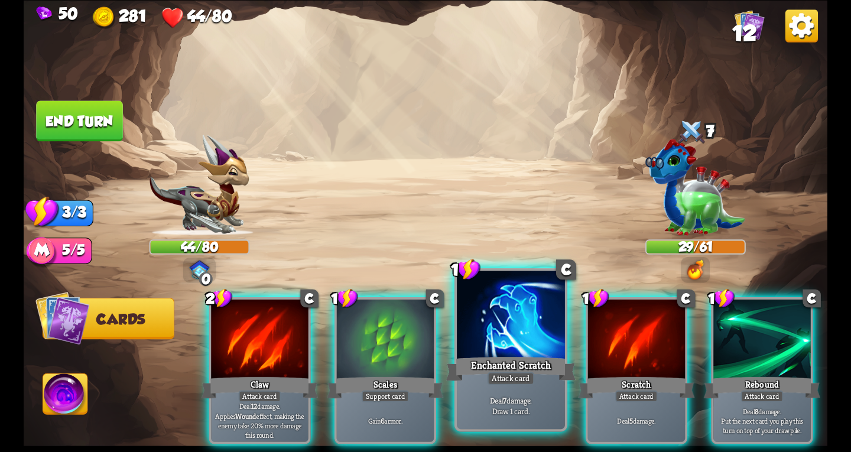
click at [505, 359] on div "Enchanted Scratch" at bounding box center [510, 368] width 129 height 29
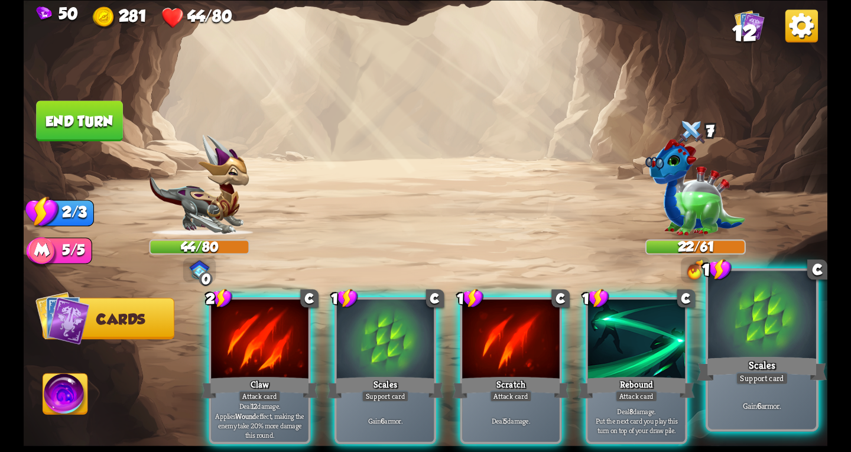
click at [793, 405] on p "Gain 6 armor." at bounding box center [762, 405] width 103 height 11
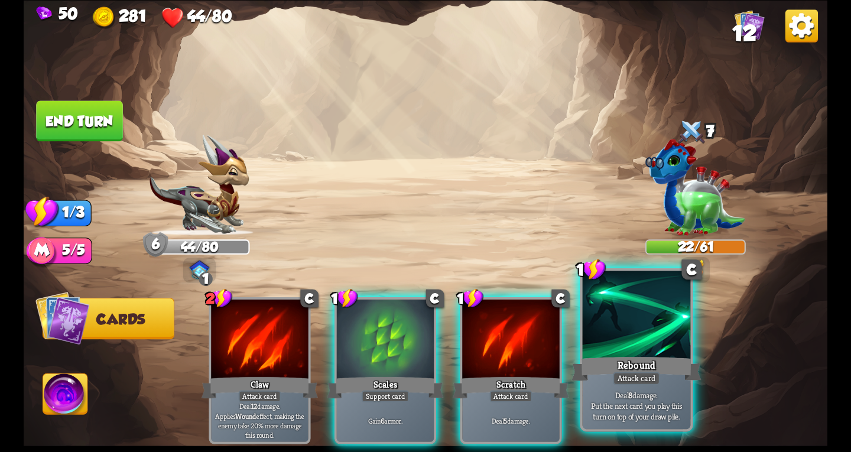
click at [606, 377] on div "Rebound" at bounding box center [635, 368] width 129 height 29
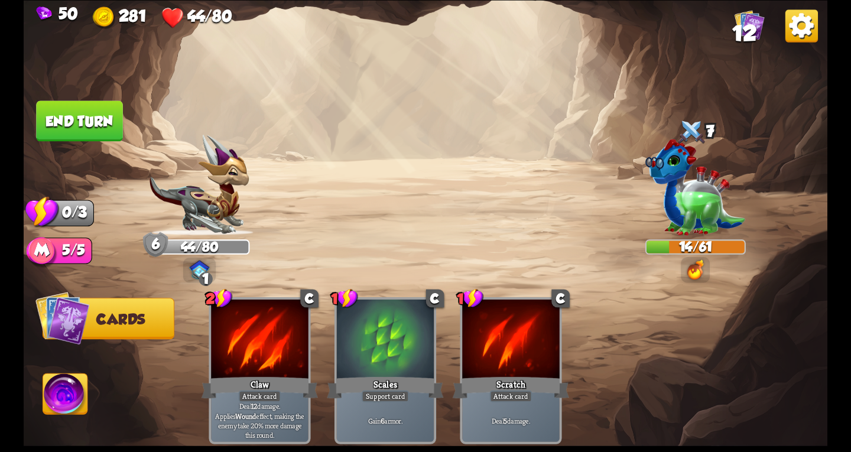
click at [77, 117] on button "End turn" at bounding box center [79, 120] width 87 height 41
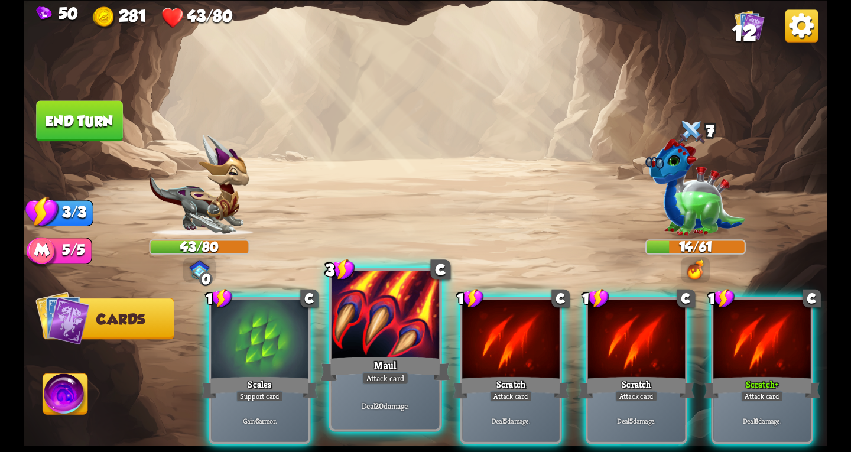
click at [367, 361] on div "Maul" at bounding box center [384, 368] width 129 height 29
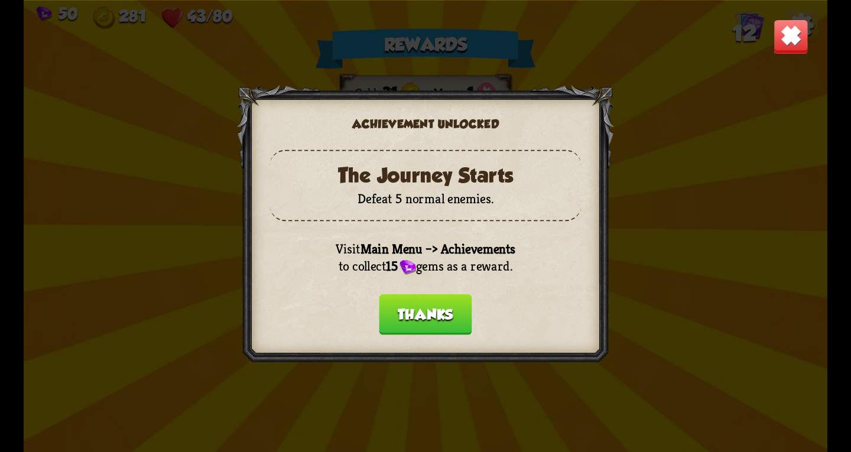
click at [441, 312] on button "Thanks" at bounding box center [425, 314] width 93 height 41
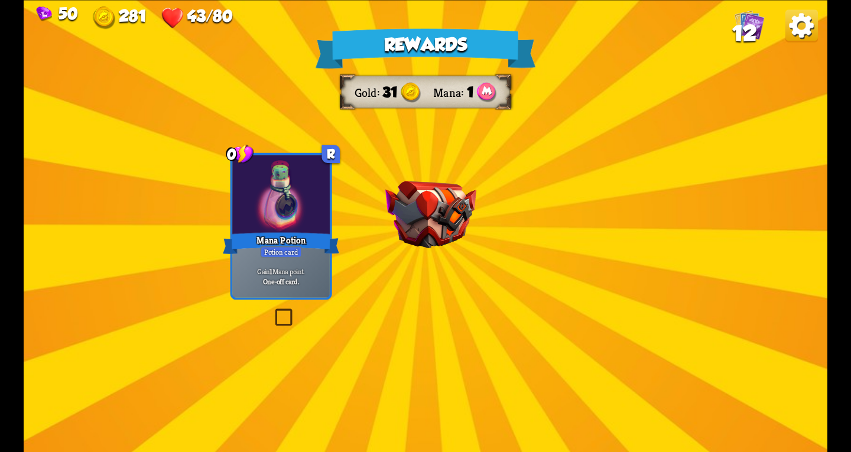
click at [437, 235] on div "Rewards Gold 31 Mana 1 Select a card 0 R Mana Potion Potion card Gain 1 Mana po…" at bounding box center [425, 226] width 803 height 452
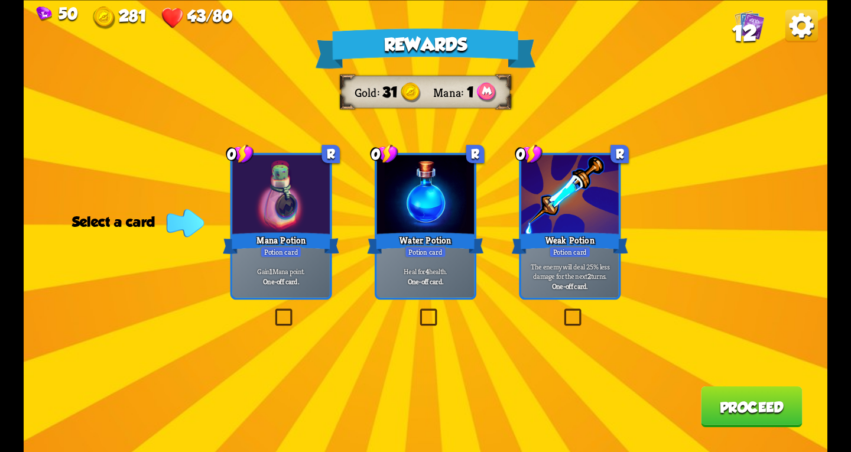
click at [561, 311] on label at bounding box center [561, 311] width 0 height 0
click at [0, 0] on input "checkbox" at bounding box center [0, 0] width 0 height 0
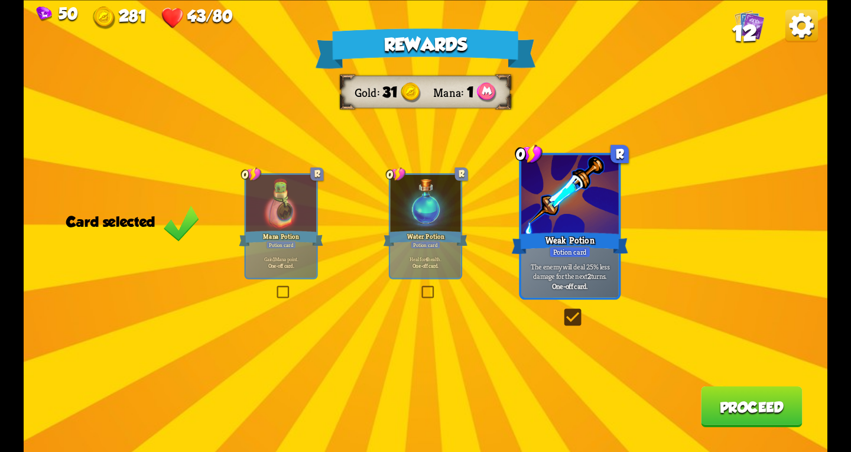
click at [777, 410] on button "Proceed" at bounding box center [752, 406] width 102 height 41
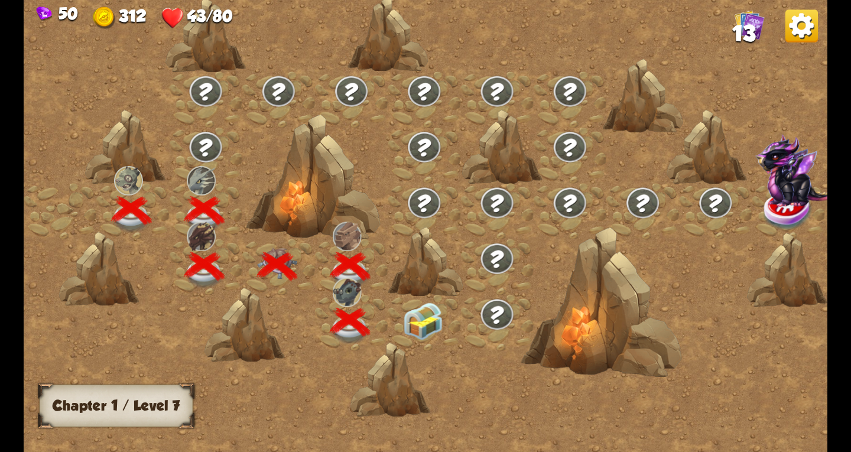
click at [422, 318] on img at bounding box center [423, 320] width 40 height 37
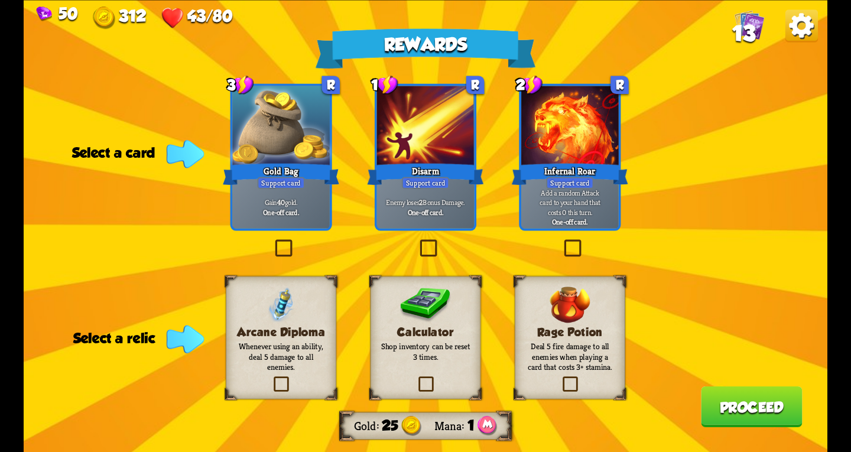
click at [271, 378] on label at bounding box center [271, 378] width 0 height 0
click at [0, 0] on input "checkbox" at bounding box center [0, 0] width 0 height 0
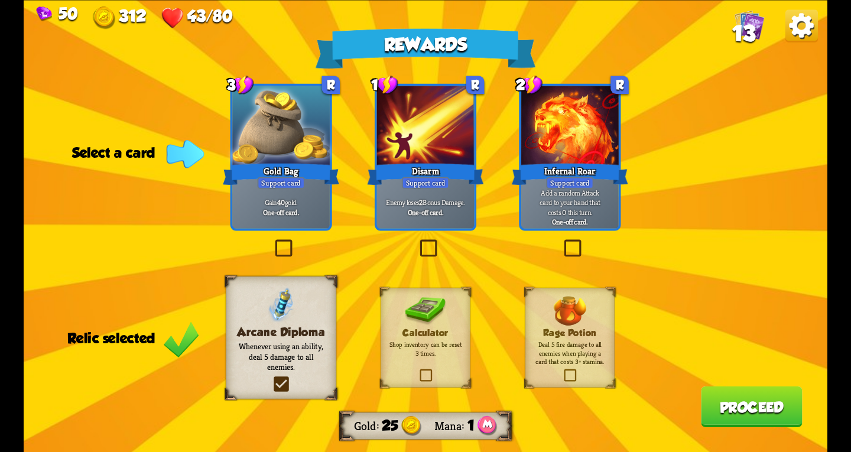
click at [561, 242] on label at bounding box center [561, 242] width 0 height 0
click at [0, 0] on input "checkbox" at bounding box center [0, 0] width 0 height 0
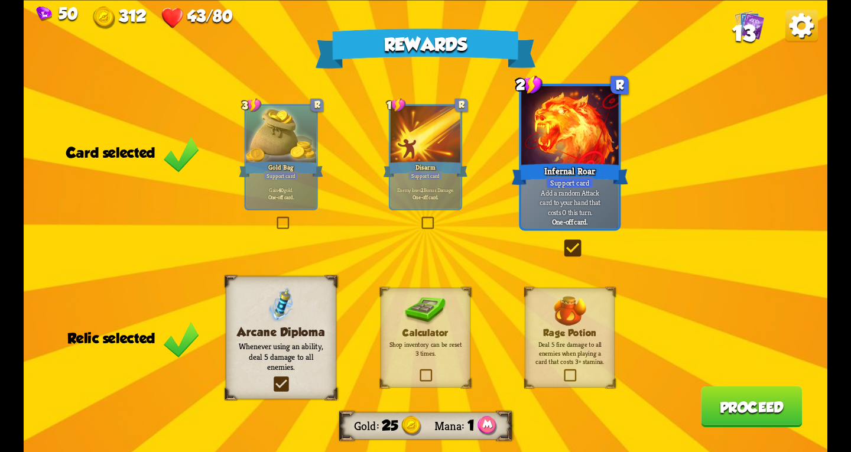
click at [747, 402] on button "Proceed" at bounding box center [752, 406] width 102 height 41
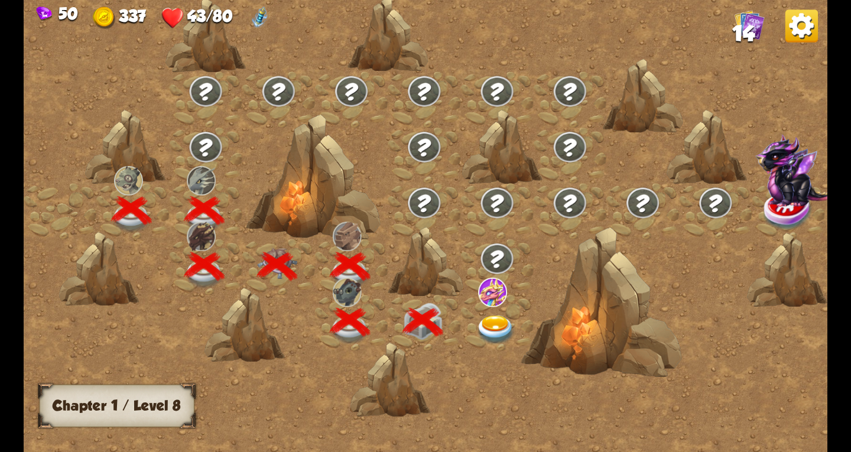
click at [489, 317] on img at bounding box center [496, 330] width 40 height 30
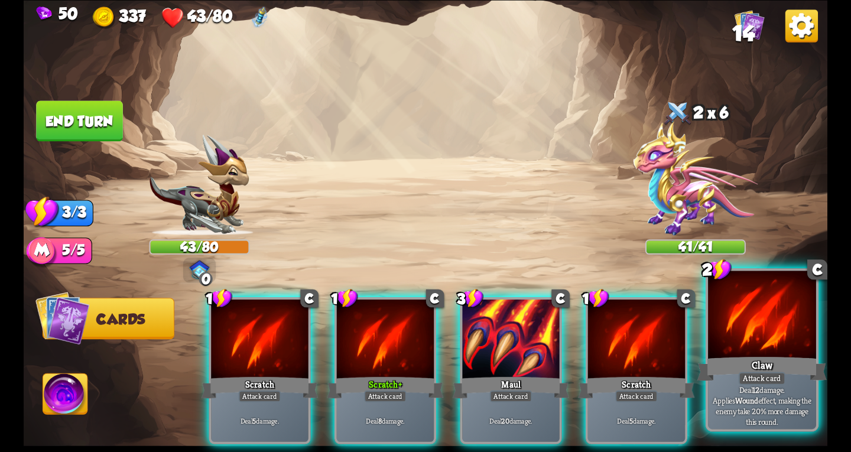
click at [745, 372] on div "Attack card" at bounding box center [761, 378] width 47 height 13
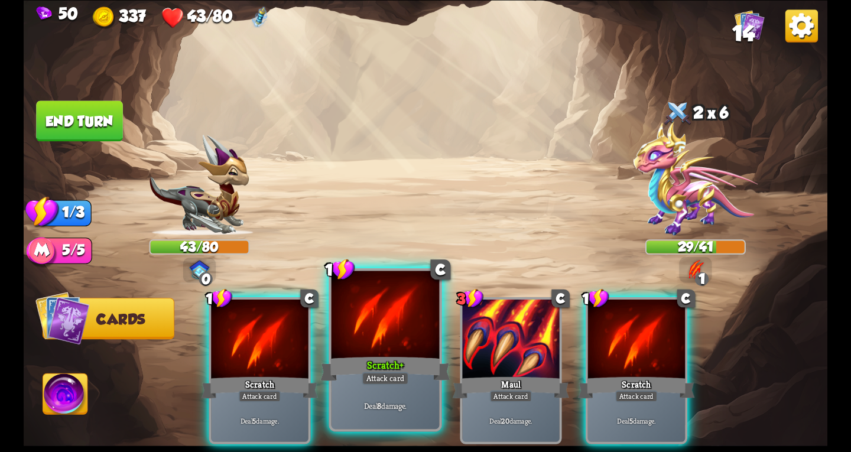
click at [348, 343] on div at bounding box center [385, 316] width 108 height 91
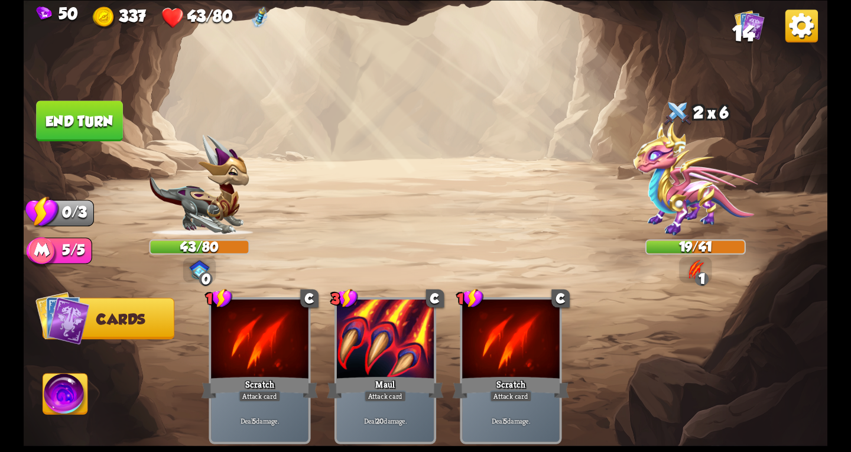
click at [101, 125] on button "End turn" at bounding box center [79, 120] width 87 height 41
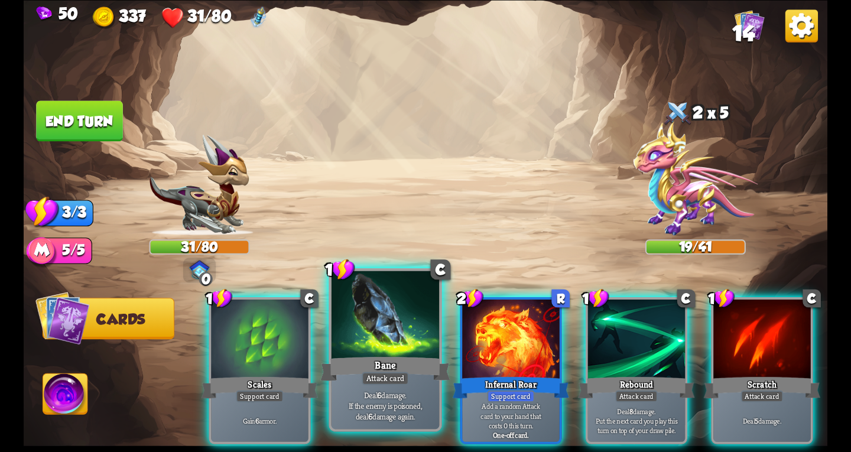
click at [383, 334] on div at bounding box center [385, 316] width 108 height 91
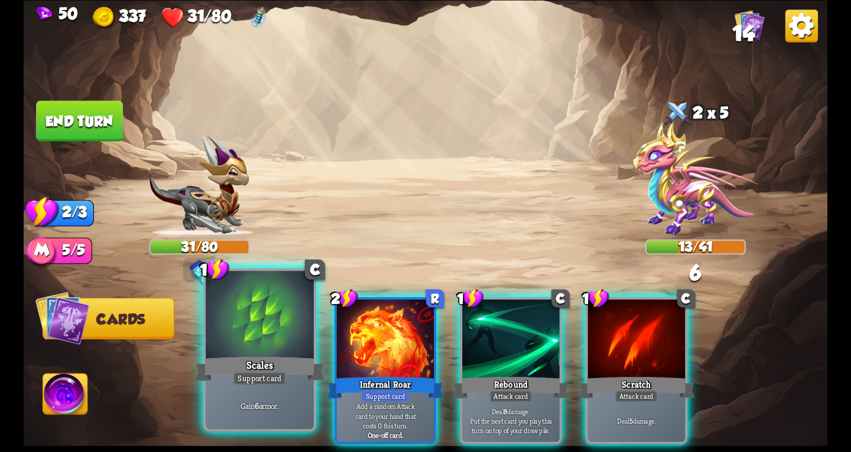
click at [257, 342] on div at bounding box center [260, 316] width 108 height 91
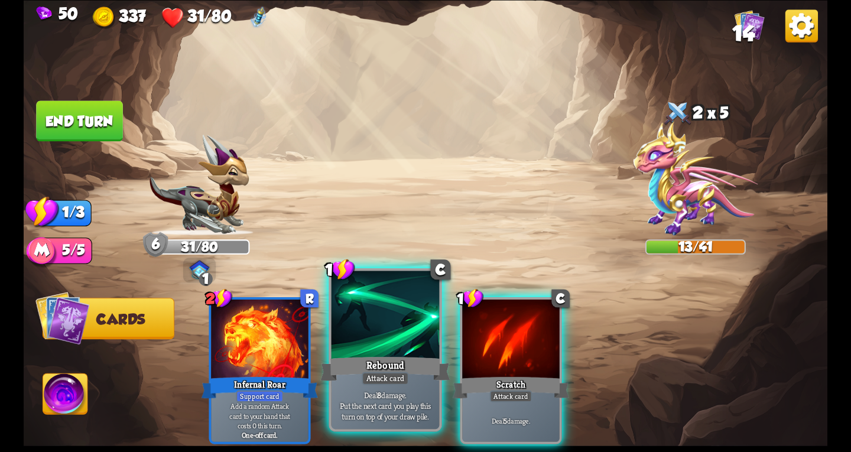
click at [381, 341] on div at bounding box center [385, 316] width 108 height 91
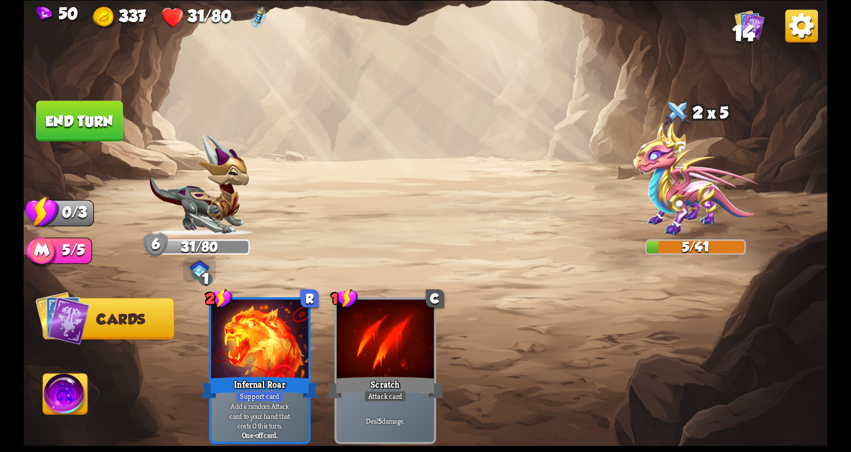
click at [75, 107] on button "End turn" at bounding box center [79, 120] width 87 height 41
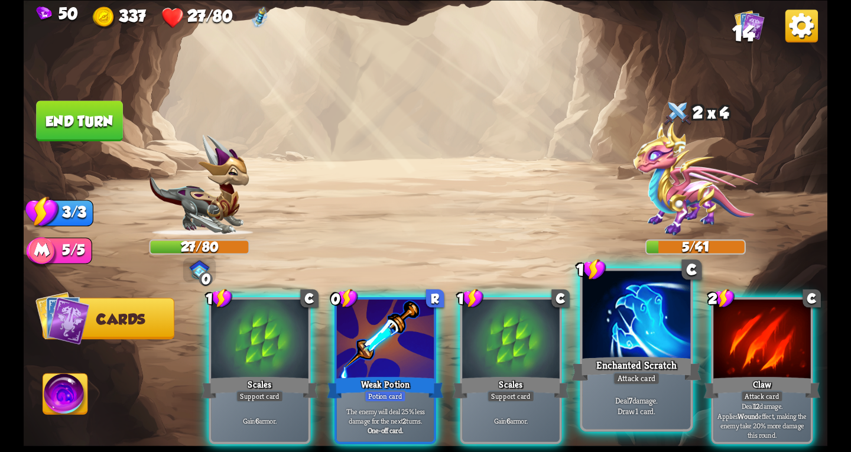
click at [632, 345] on div at bounding box center [637, 316] width 108 height 91
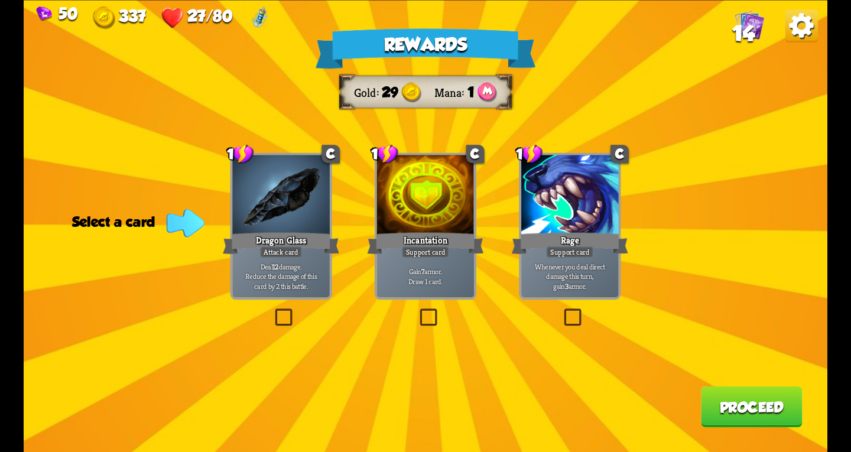
click at [561, 311] on label at bounding box center [561, 311] width 0 height 0
click at [0, 0] on input "checkbox" at bounding box center [0, 0] width 0 height 0
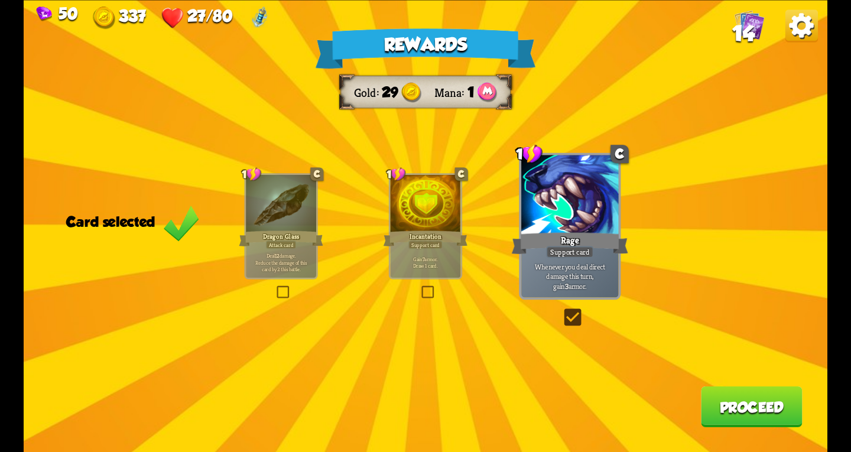
click at [733, 397] on button "Proceed" at bounding box center [752, 406] width 102 height 41
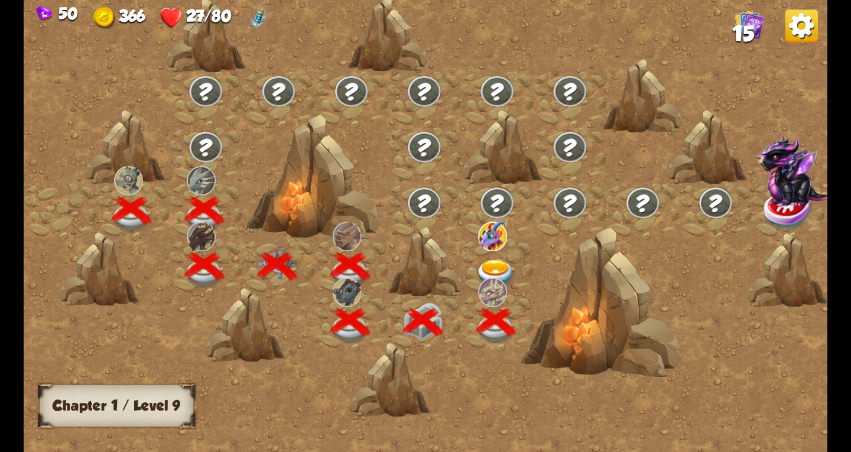
click at [492, 263] on img at bounding box center [496, 274] width 40 height 30
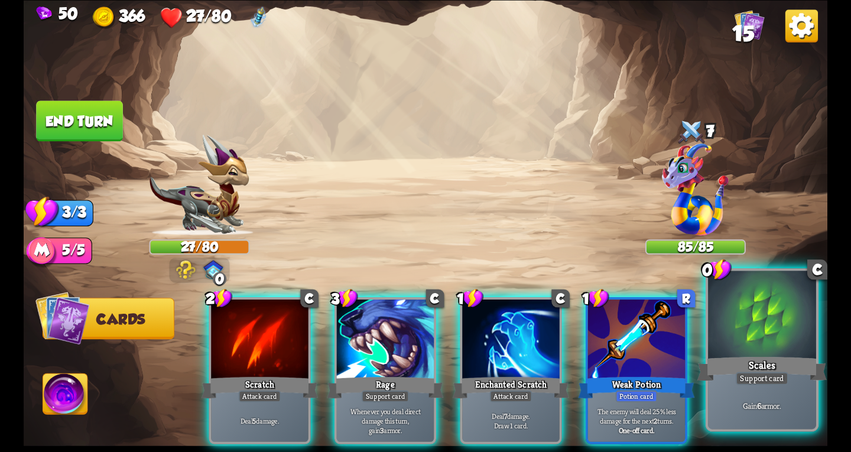
click at [740, 370] on div "Scales" at bounding box center [761, 368] width 129 height 29
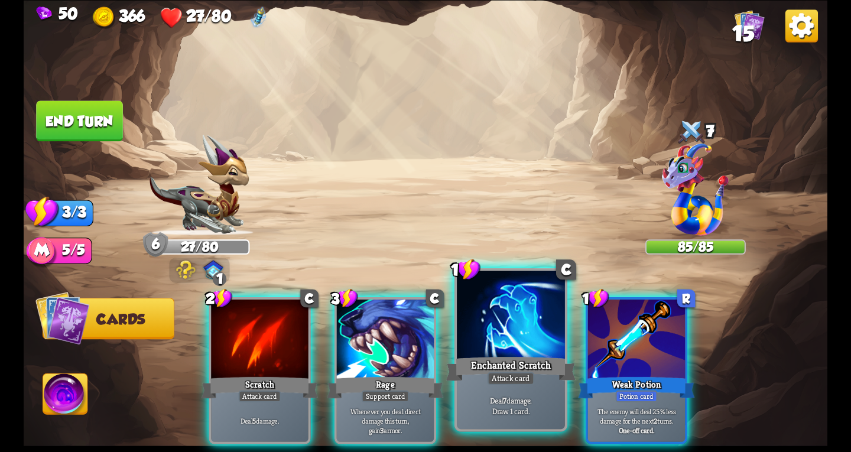
click at [495, 342] on div at bounding box center [511, 316] width 108 height 91
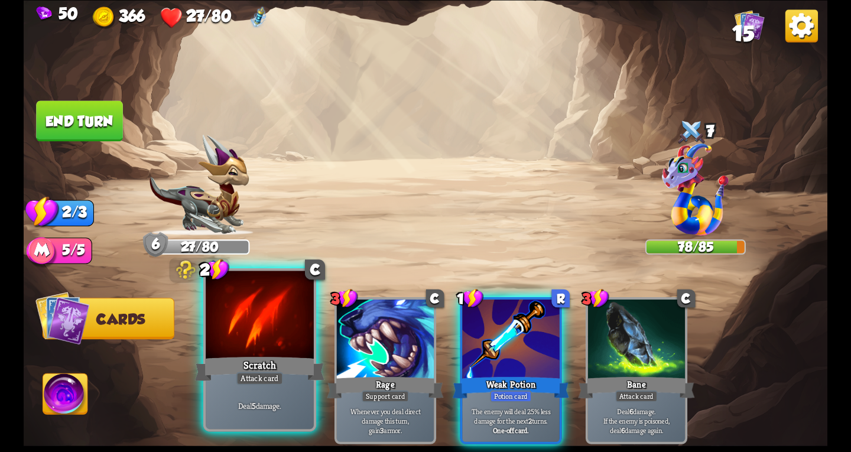
click at [269, 360] on div "Scratch" at bounding box center [259, 368] width 129 height 29
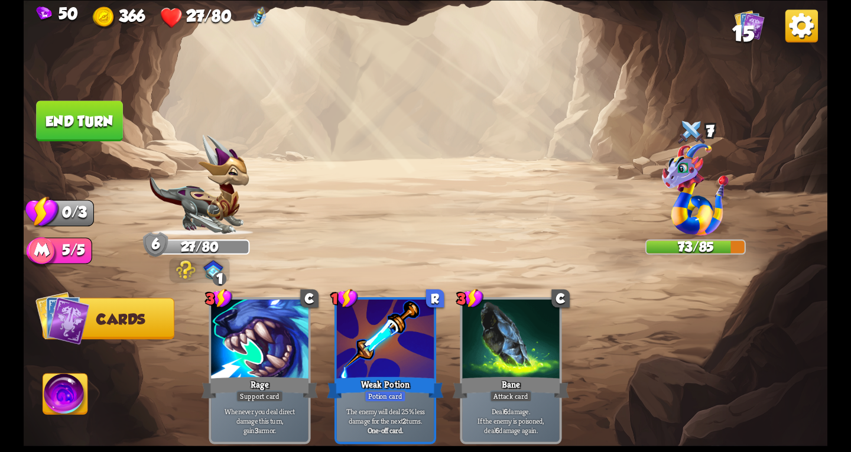
click at [84, 119] on button "End turn" at bounding box center [79, 120] width 87 height 41
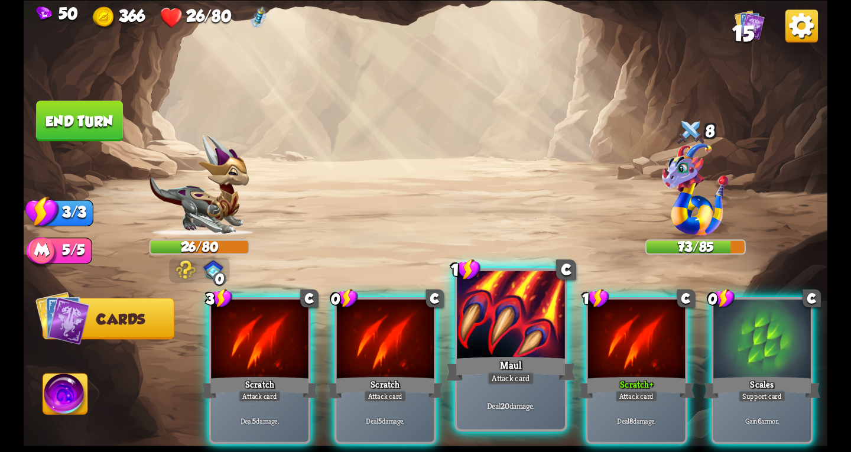
click at [533, 330] on div at bounding box center [511, 316] width 108 height 91
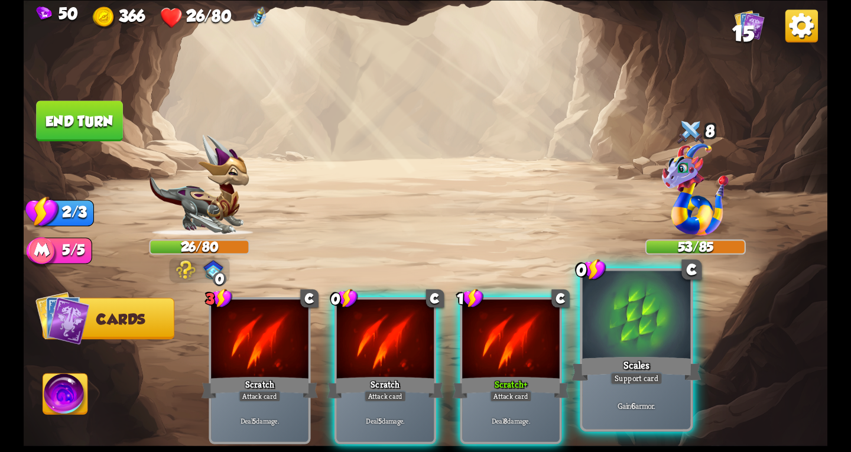
click at [621, 336] on div at bounding box center [637, 316] width 108 height 91
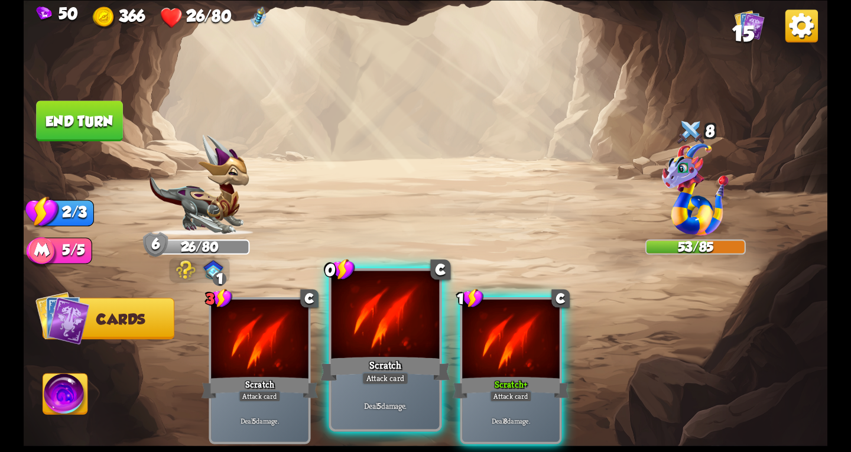
click at [372, 328] on div at bounding box center [385, 316] width 108 height 91
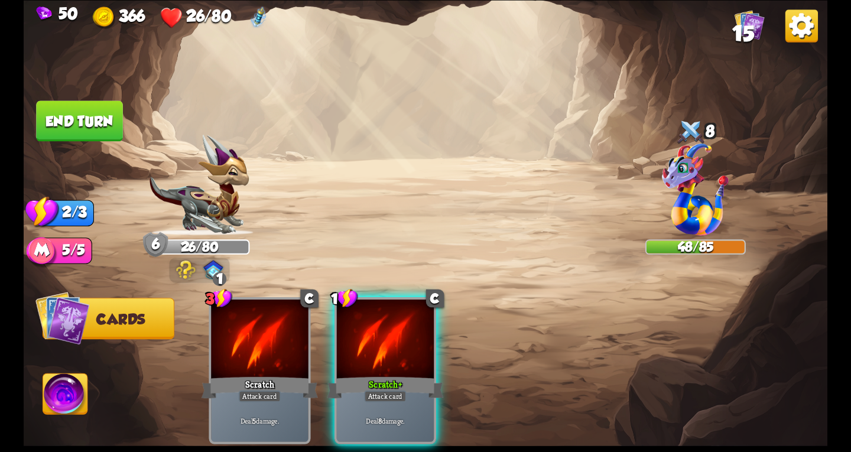
click at [372, 328] on div at bounding box center [385, 340] width 97 height 82
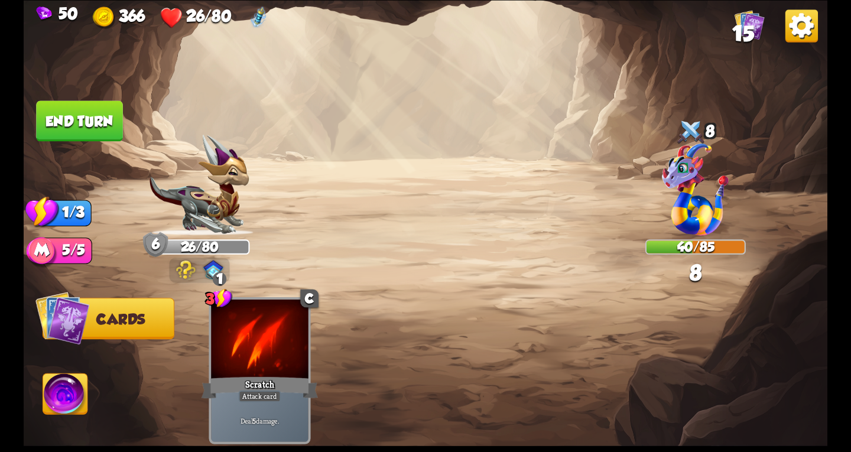
click at [71, 121] on button "End turn" at bounding box center [79, 120] width 87 height 41
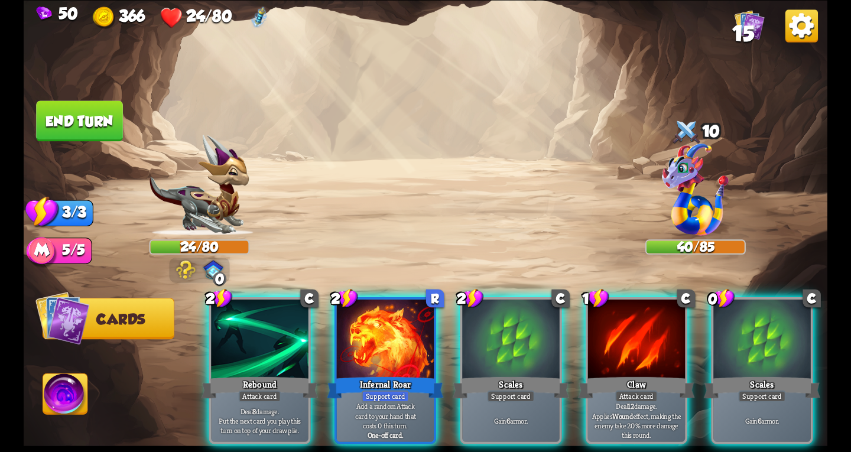
drag, startPoint x: 501, startPoint y: 338, endPoint x: 506, endPoint y: 194, distance: 144.2
click at [505, 197] on div "Select an enemy to attack... You don't have enough stamina to play that card...…" at bounding box center [425, 226] width 803 height 452
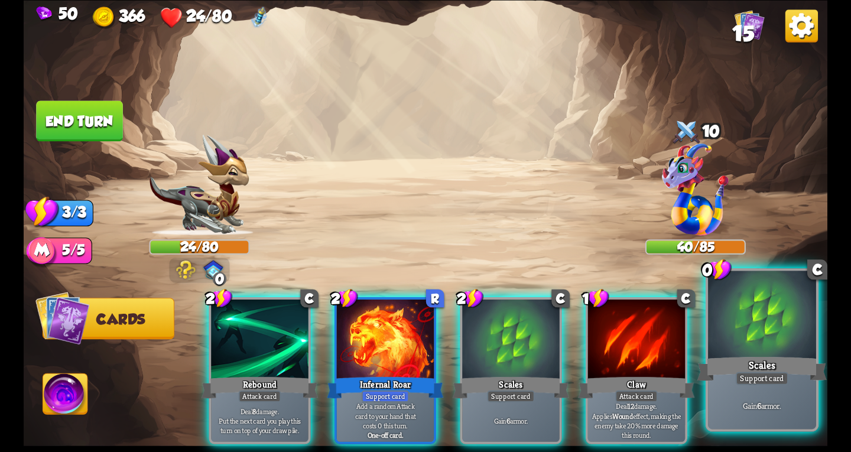
click at [774, 351] on div at bounding box center [762, 316] width 108 height 91
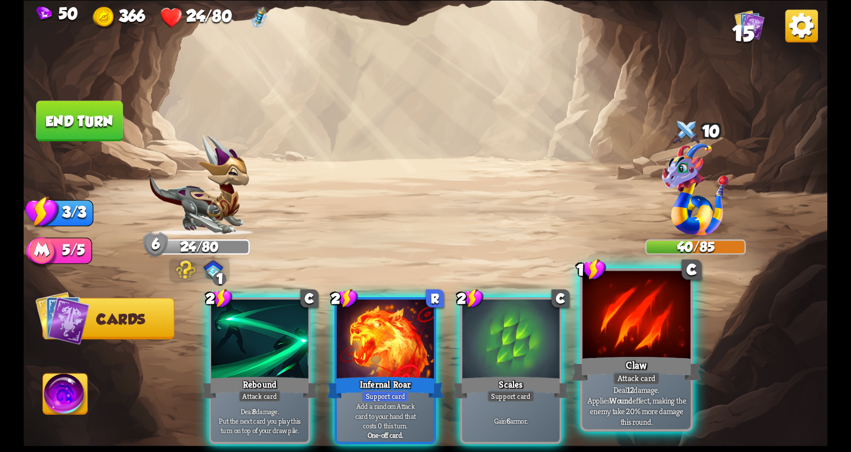
click at [599, 301] on div at bounding box center [637, 316] width 108 height 91
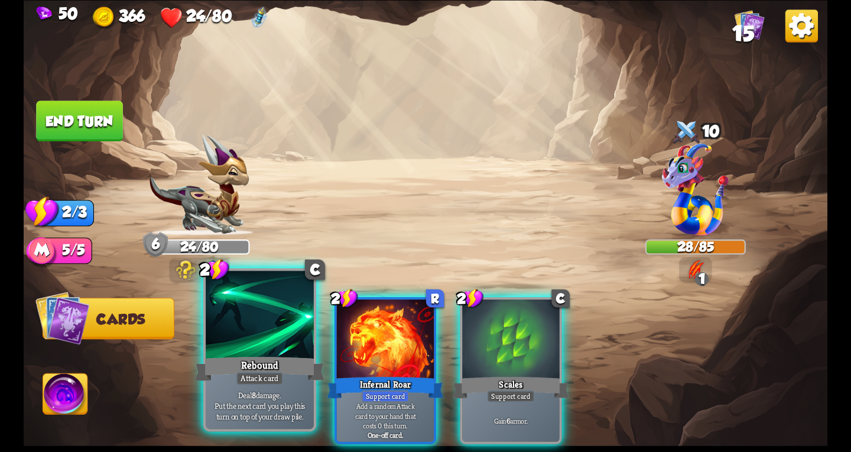
click at [246, 357] on div "Rebound" at bounding box center [259, 368] width 129 height 29
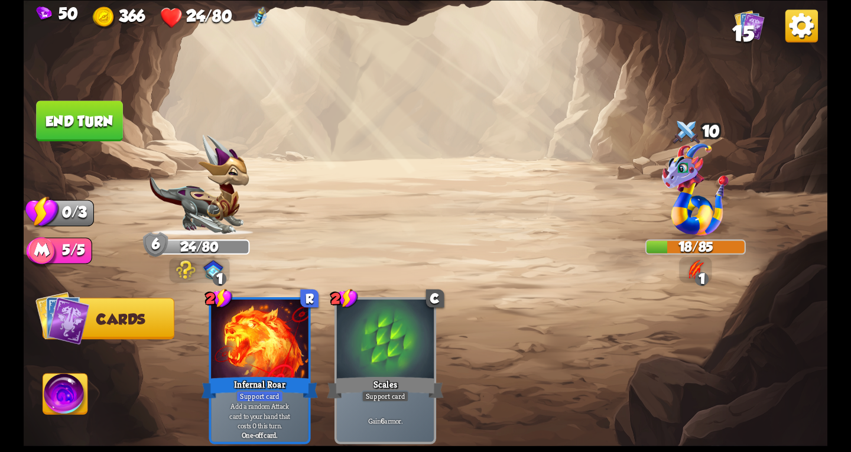
click at [80, 116] on button "End turn" at bounding box center [79, 120] width 87 height 41
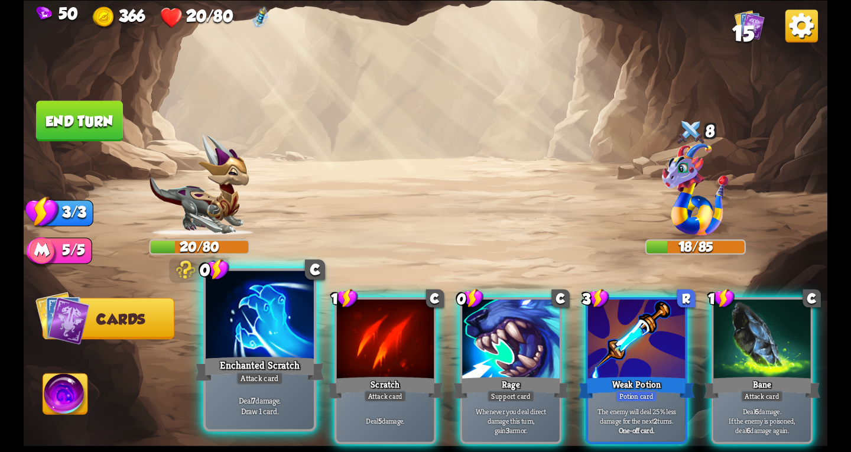
click at [283, 336] on div at bounding box center [260, 316] width 108 height 91
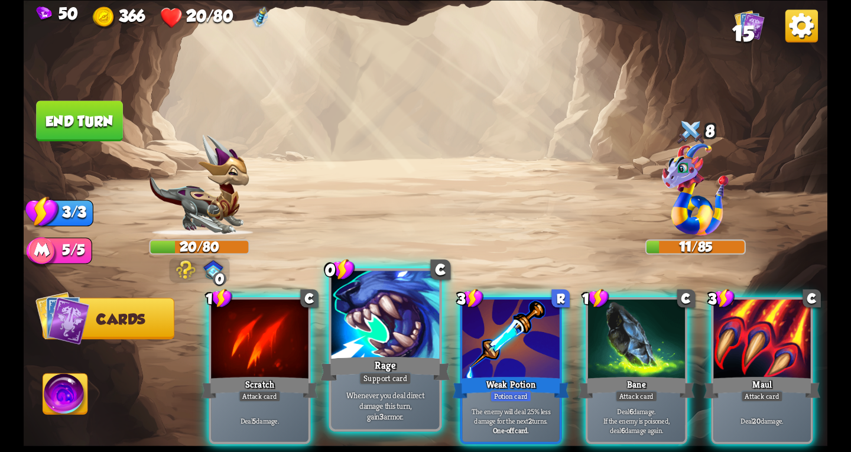
click at [384, 315] on div at bounding box center [385, 316] width 108 height 91
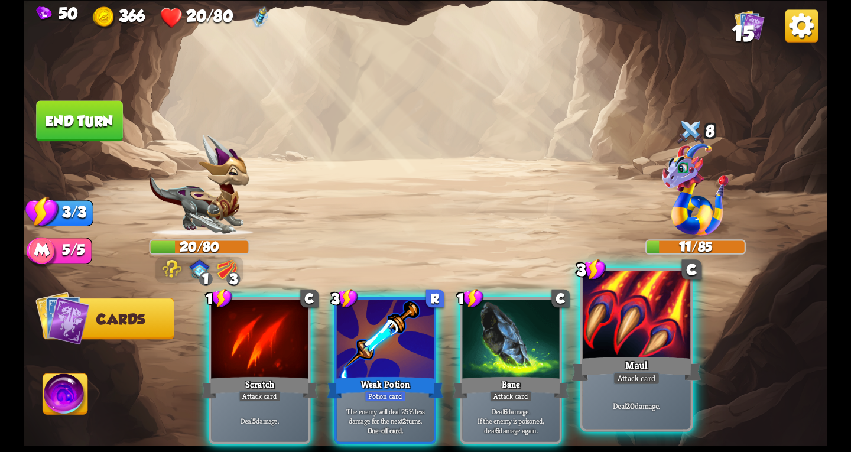
click at [630, 355] on div "Maul" at bounding box center [635, 368] width 129 height 29
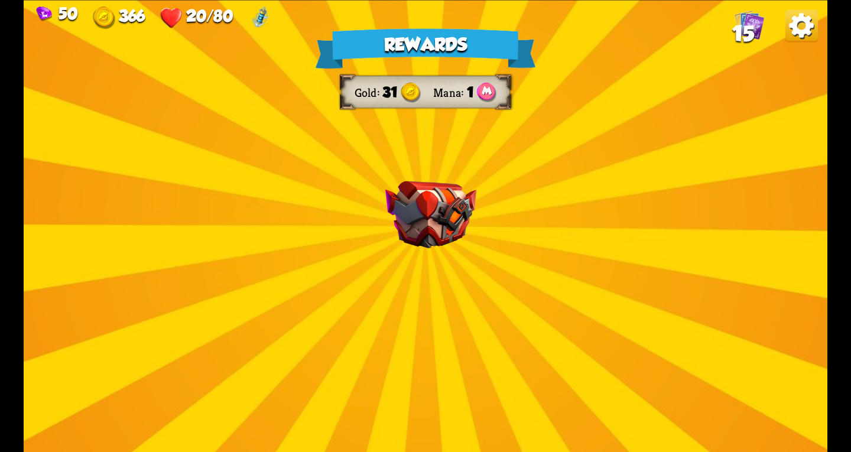
click at [445, 233] on img at bounding box center [430, 214] width 91 height 67
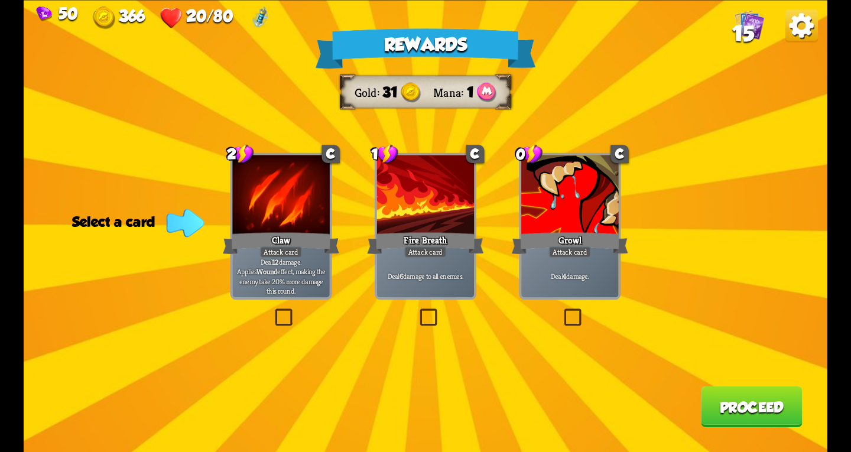
click at [550, 265] on div "Deal 4 damage." at bounding box center [569, 276] width 97 height 43
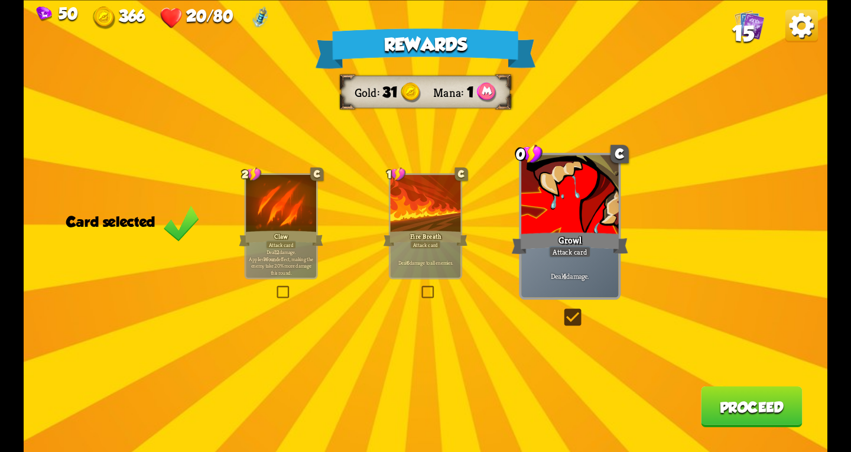
click at [742, 408] on button "Proceed" at bounding box center [752, 406] width 102 height 41
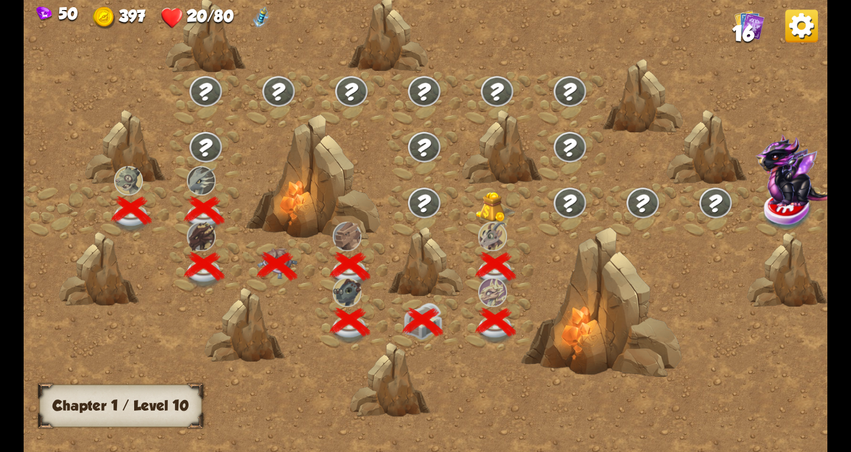
click at [490, 203] on img at bounding box center [496, 206] width 40 height 31
